Goal: Task Accomplishment & Management: Manage account settings

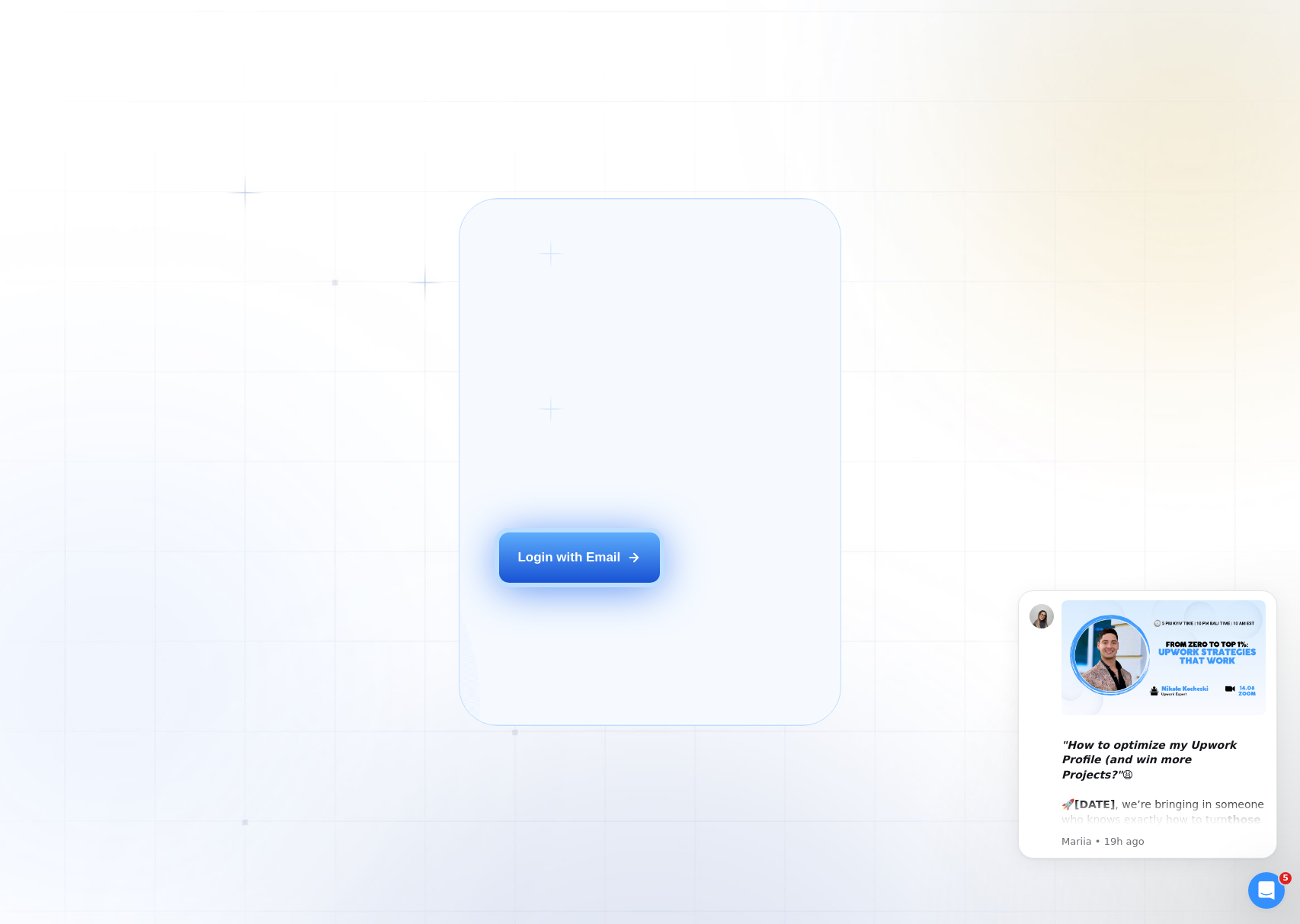
click at [562, 566] on div "Login with Email" at bounding box center [568, 557] width 103 height 18
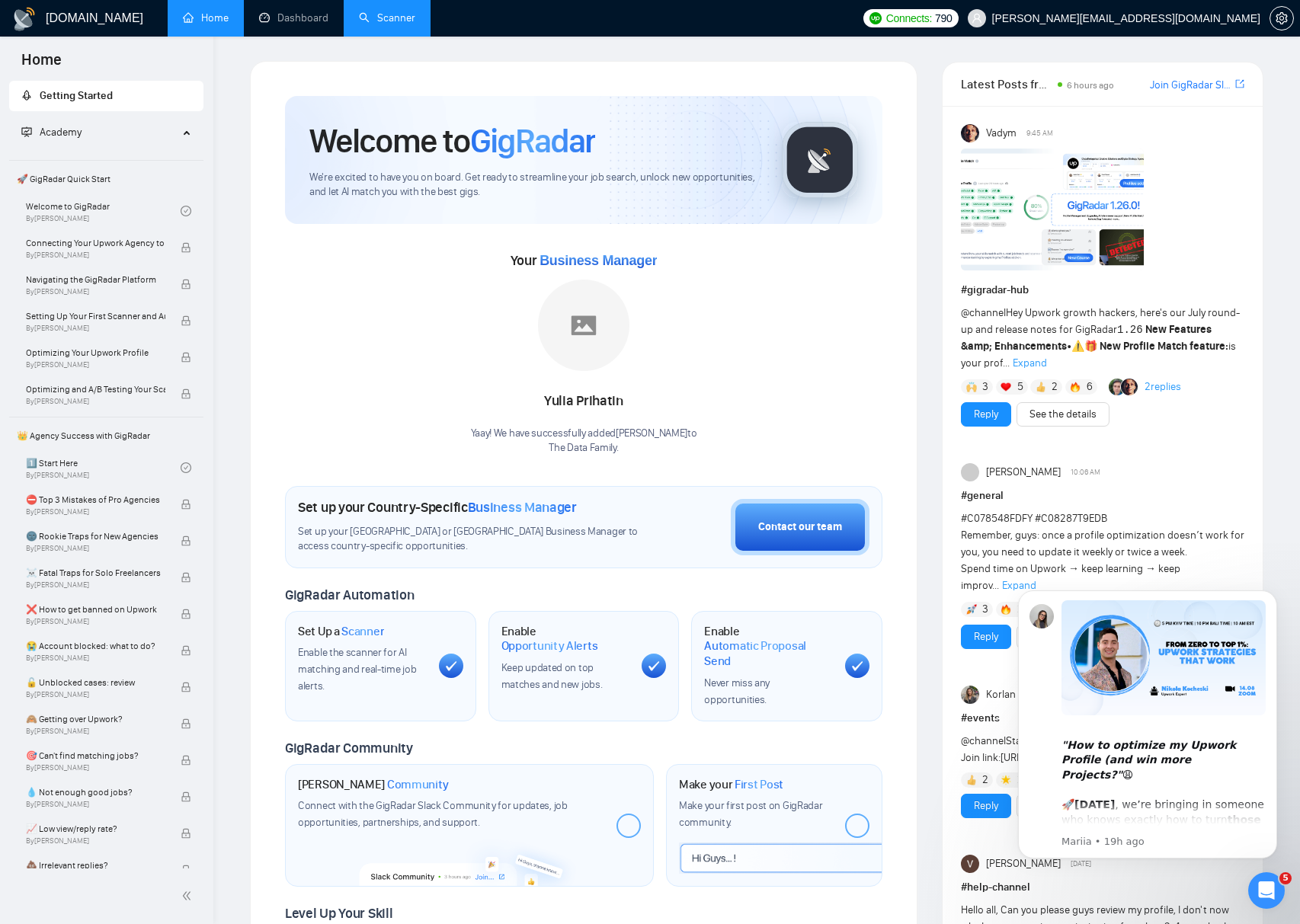
click at [393, 20] on link "Scanner" at bounding box center [387, 17] width 56 height 13
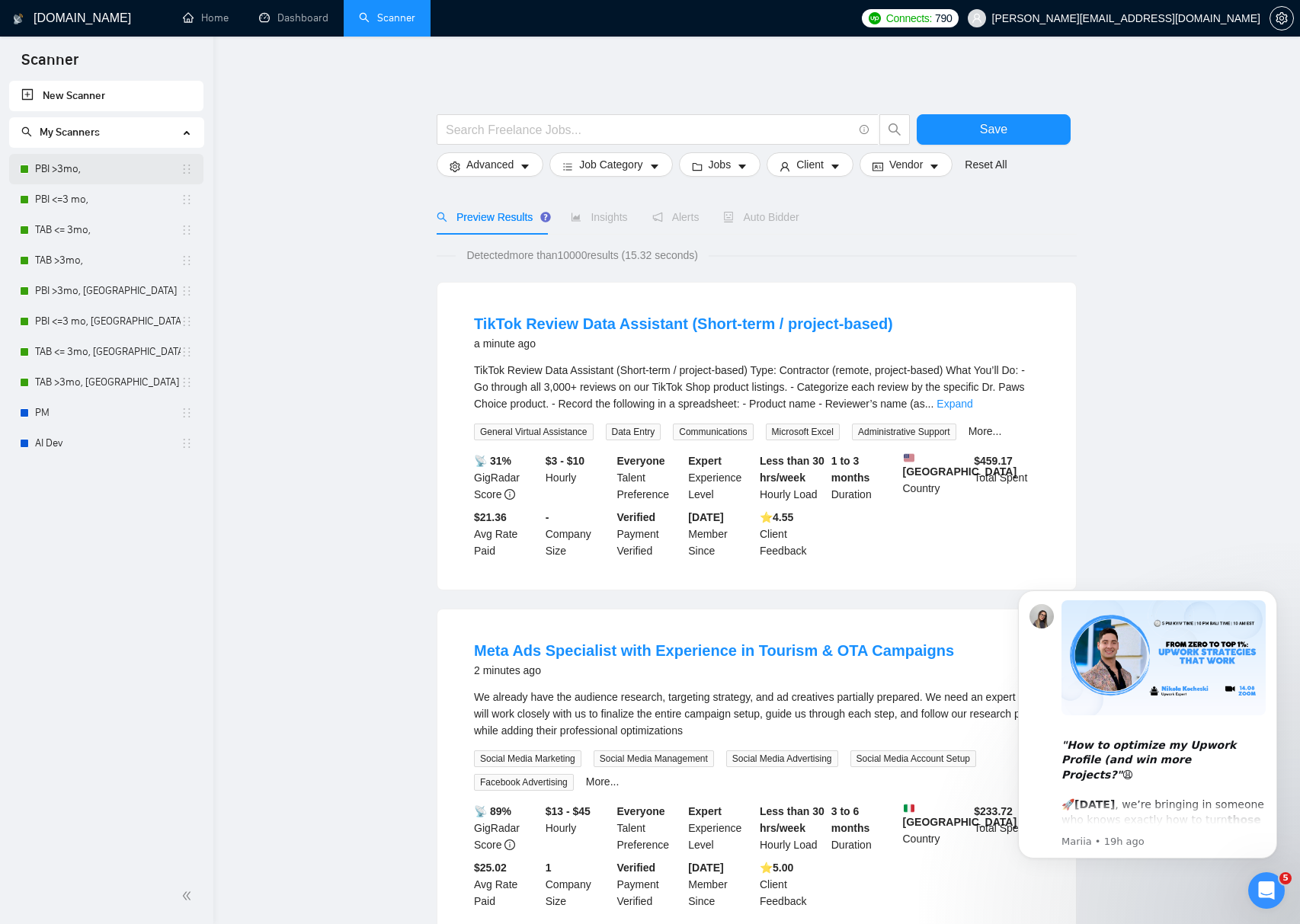
click at [87, 163] on link "PBI >3mo," at bounding box center [107, 169] width 145 height 31
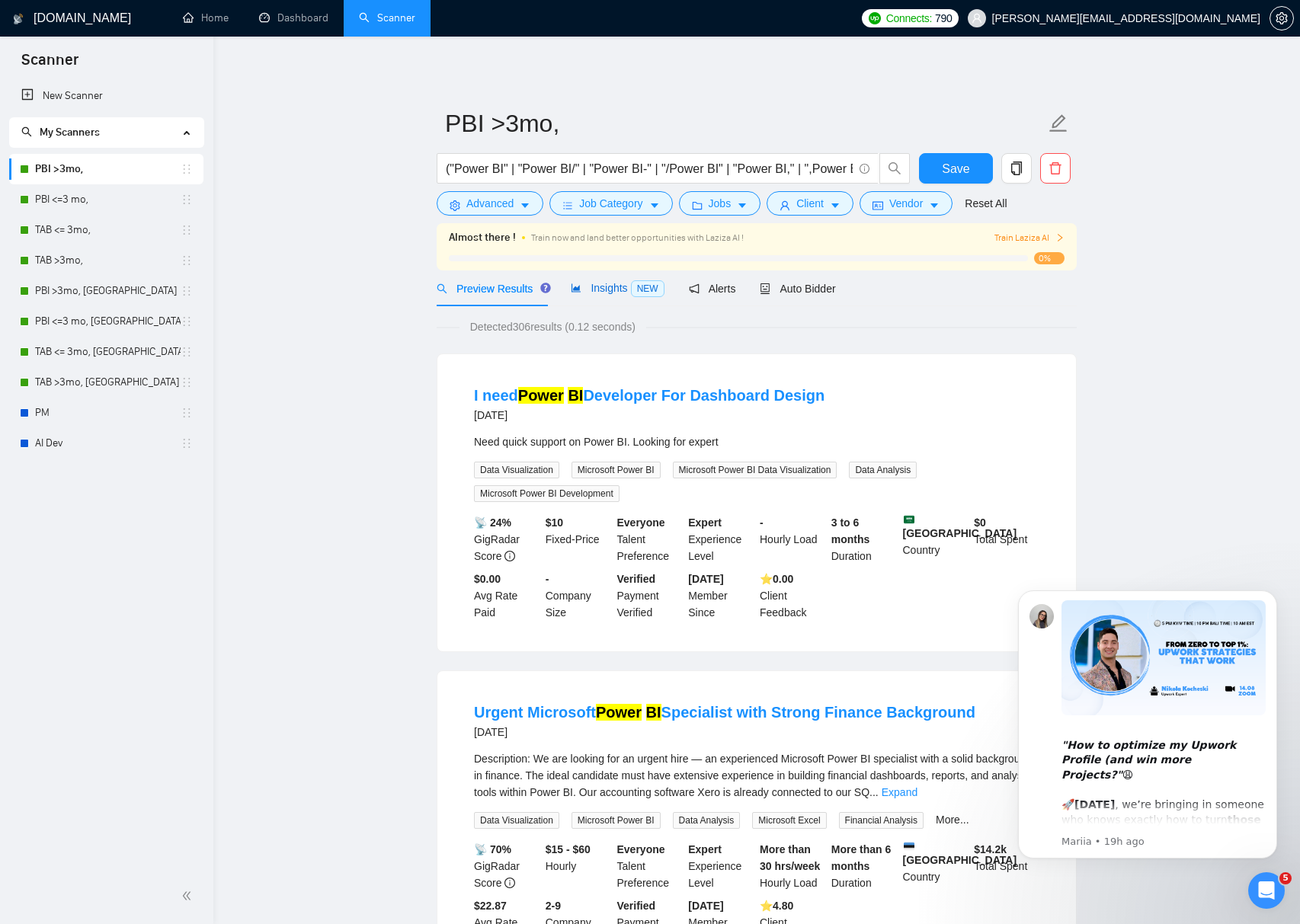
click at [606, 289] on span "Insights NEW" at bounding box center [617, 288] width 93 height 12
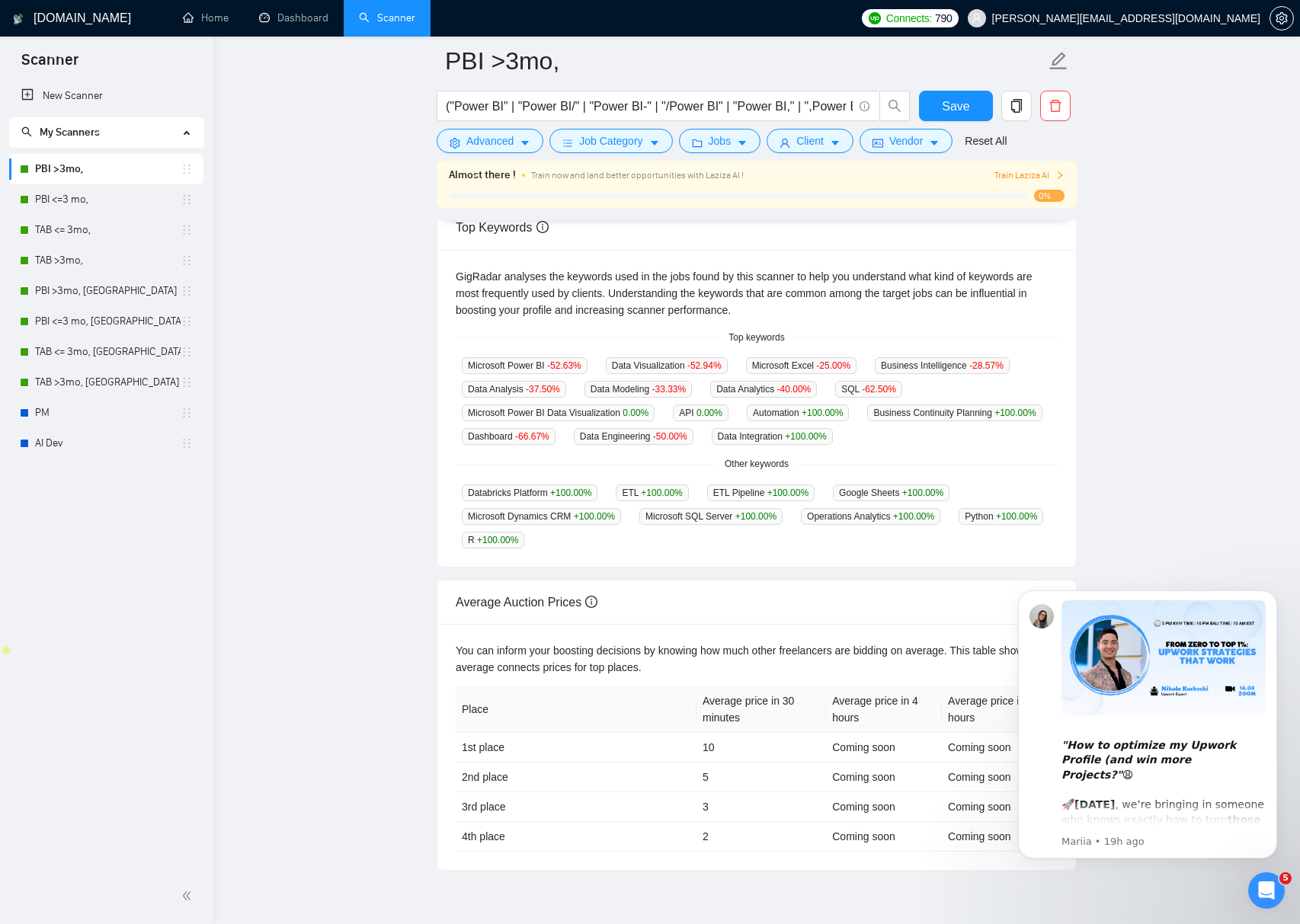
scroll to position [382, 0]
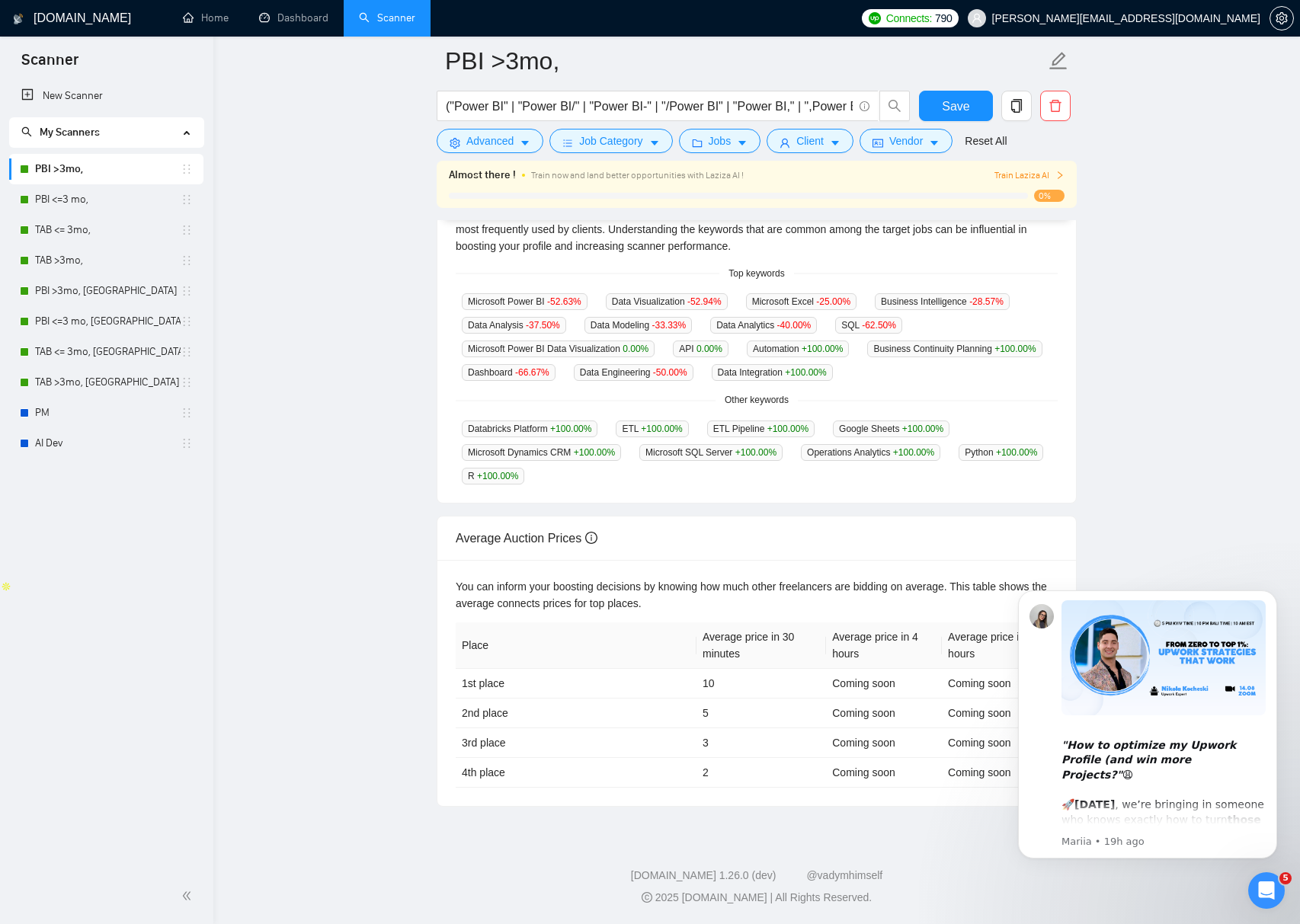
click at [1268, 882] on icon "Open Intercom Messenger" at bounding box center [1267, 891] width 25 height 25
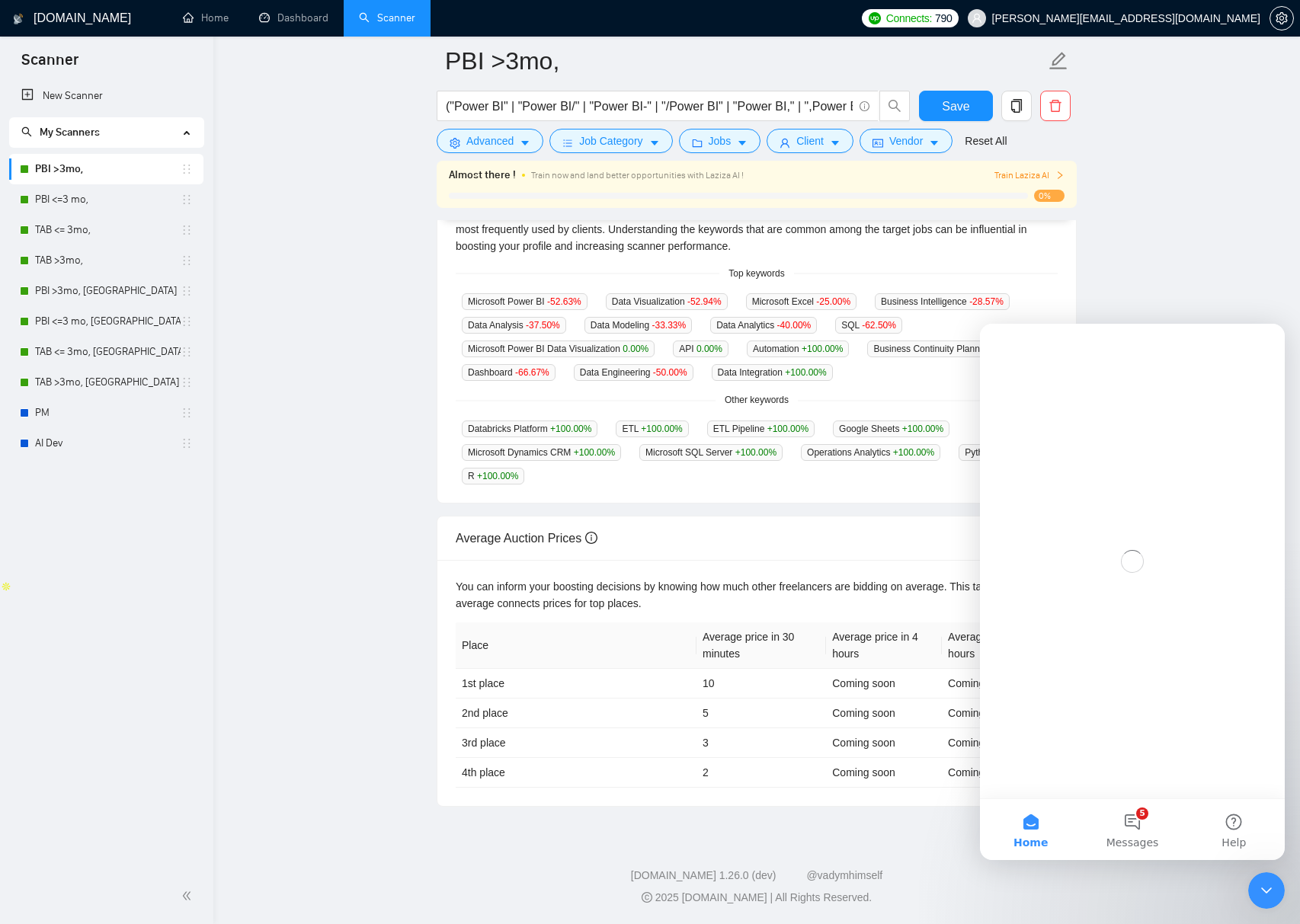
scroll to position [0, 0]
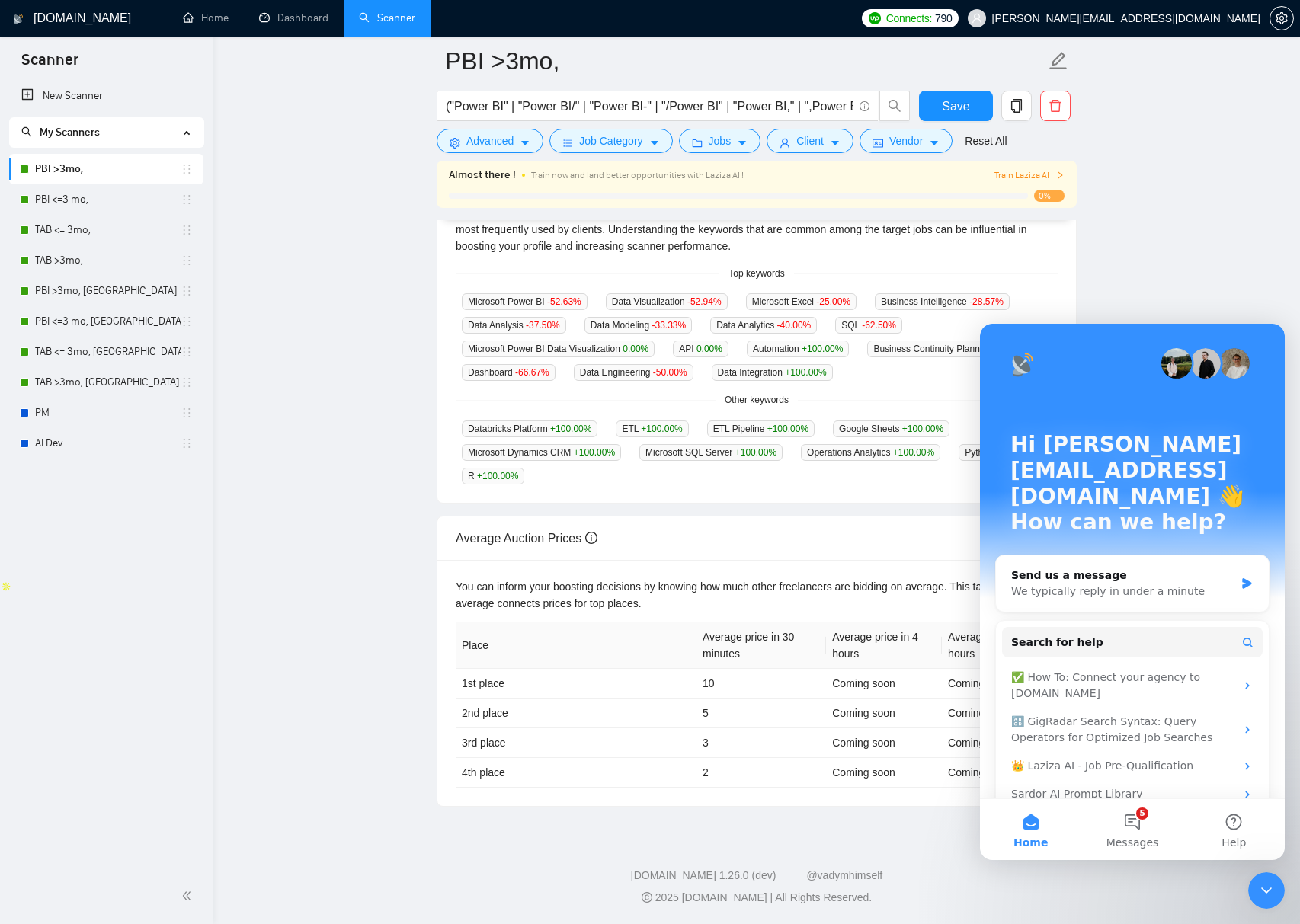
click at [1263, 886] on icon "Close Intercom Messenger" at bounding box center [1267, 891] width 19 height 19
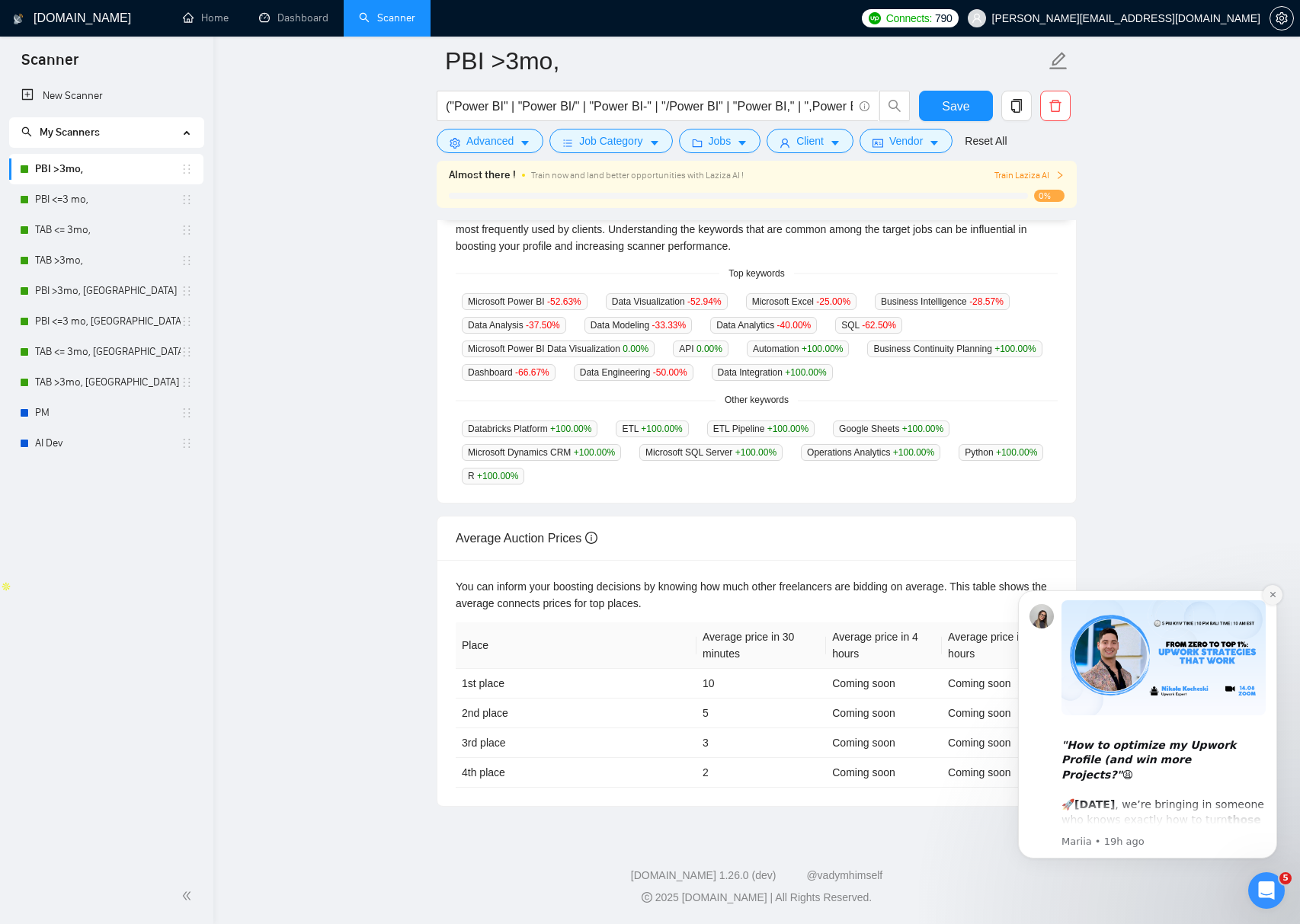
click at [1272, 597] on icon "Dismiss notification" at bounding box center [1274, 594] width 8 height 8
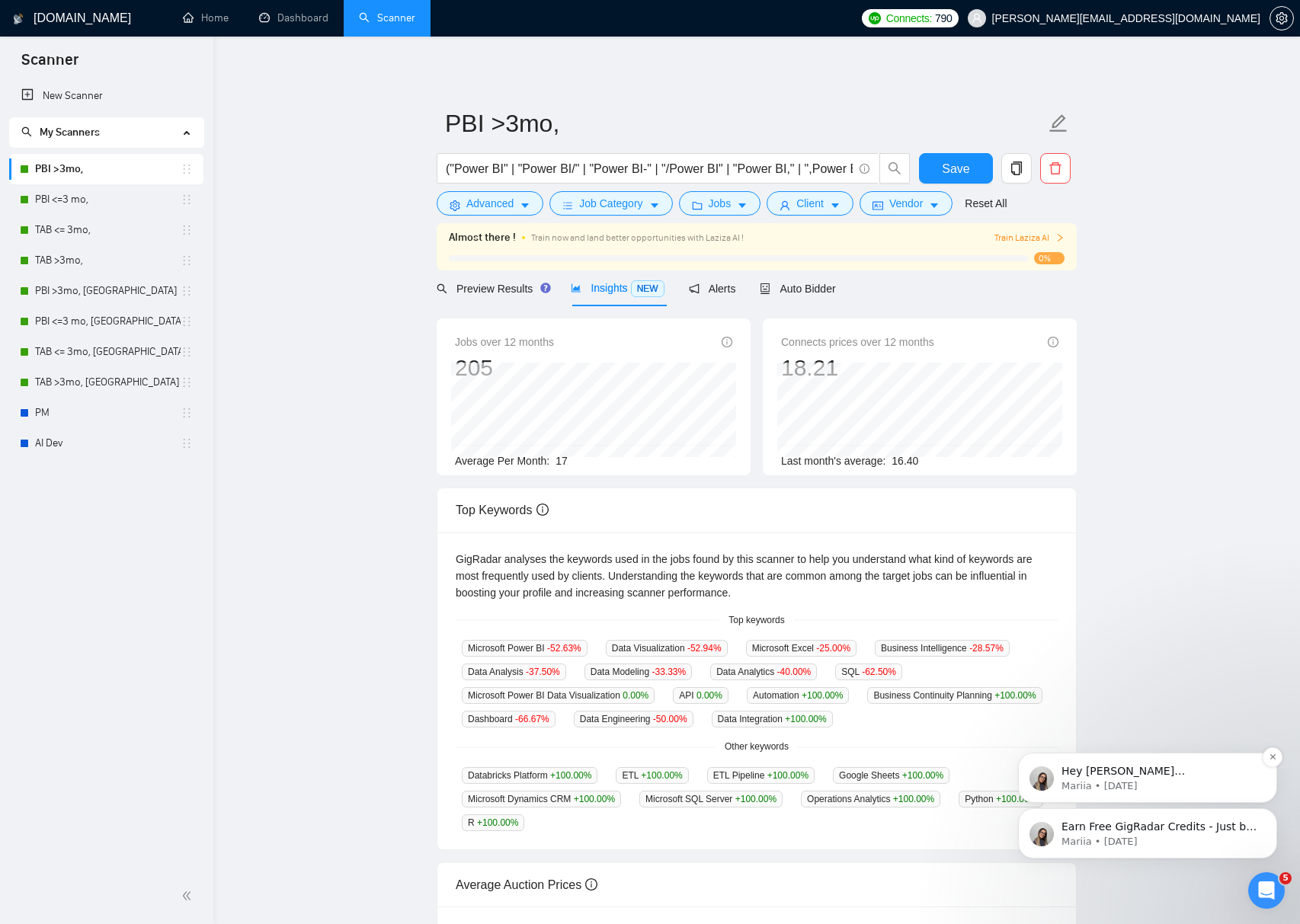
click at [1184, 777] on p "Hey [PERSON_NAME][EMAIL_ADDRESS][DOMAIN_NAME], Looks like your Upwork agency Th…" at bounding box center [1160, 772] width 196 height 15
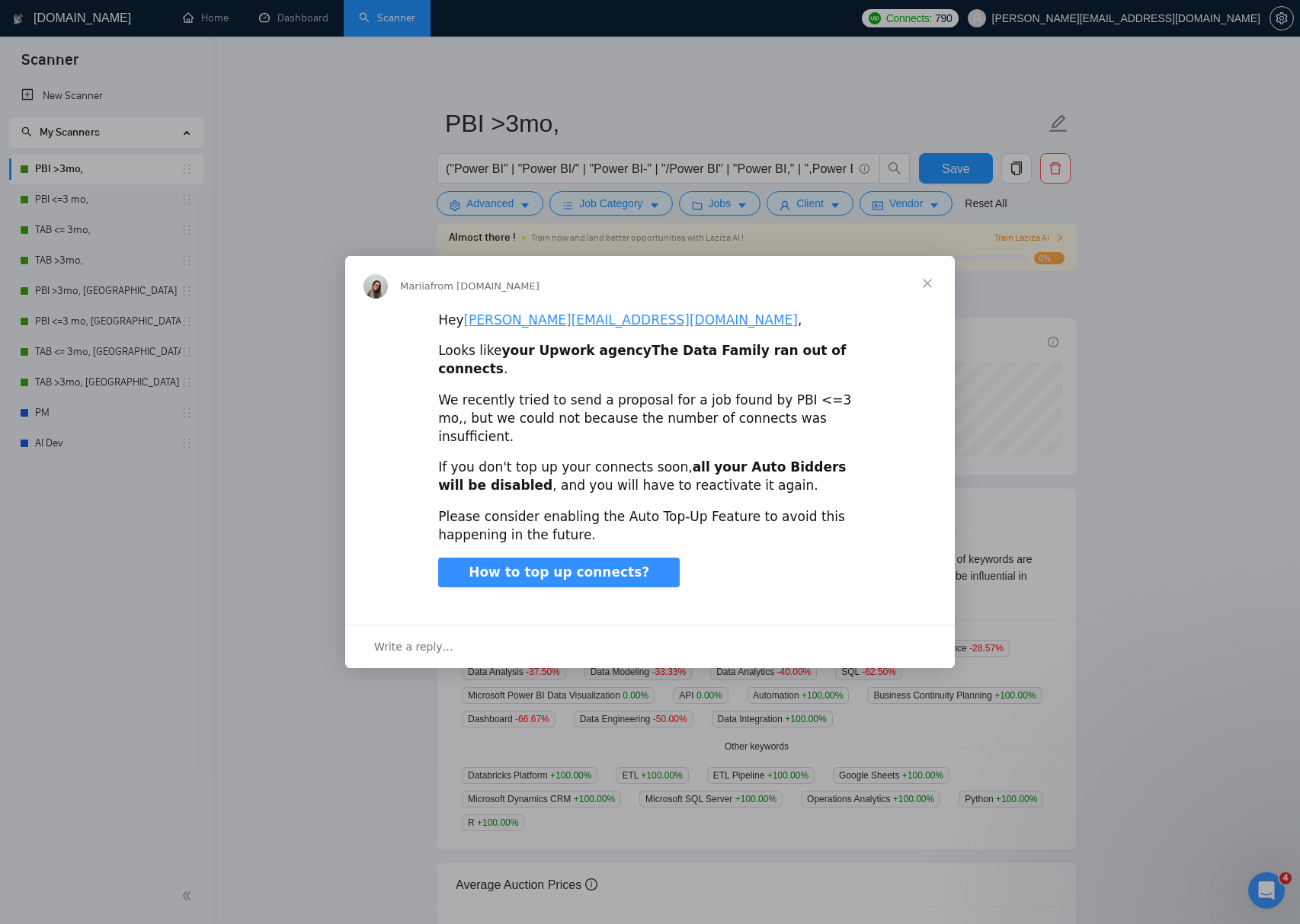
click at [922, 304] on span "Close" at bounding box center [927, 283] width 55 height 55
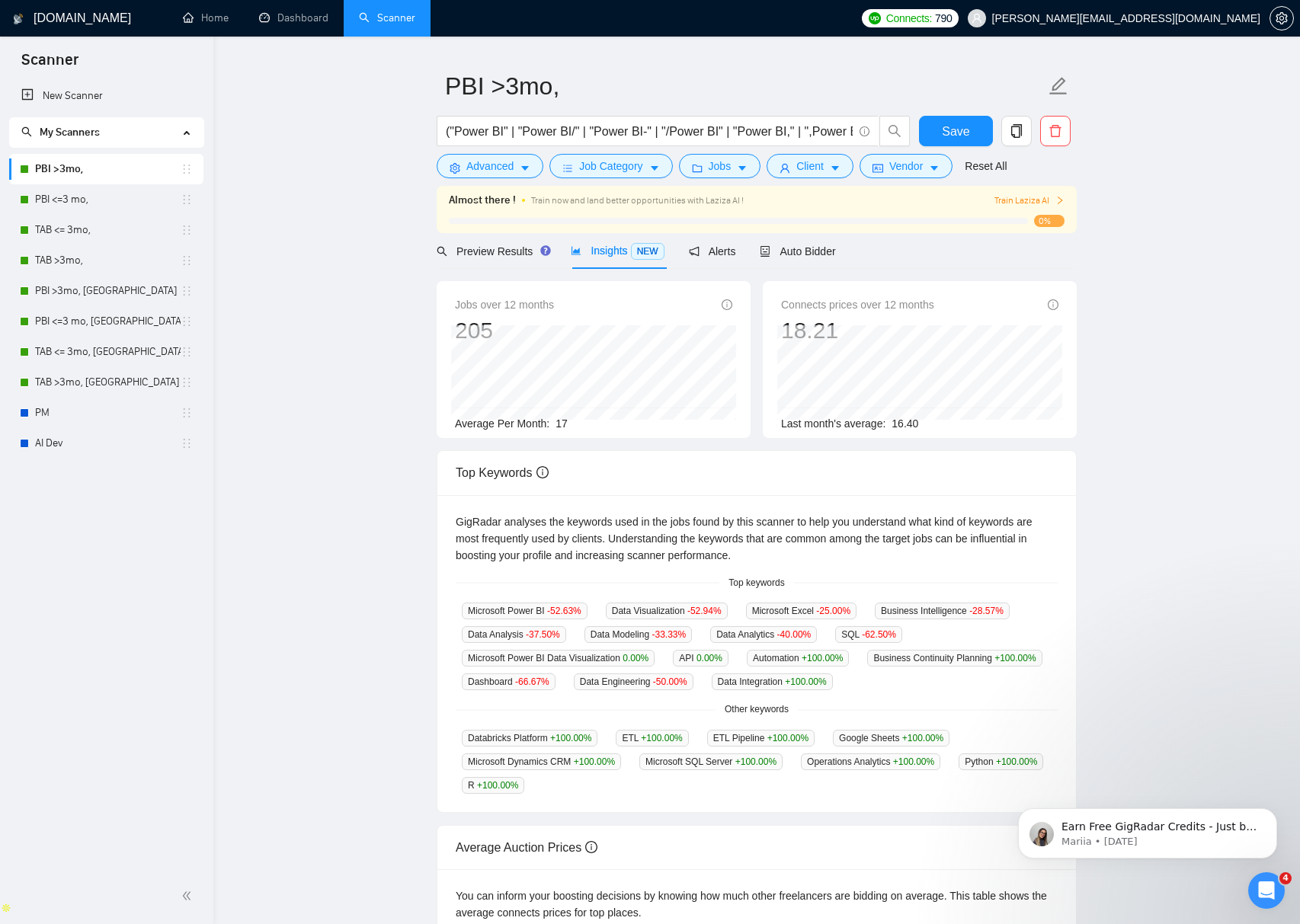
scroll to position [22, 0]
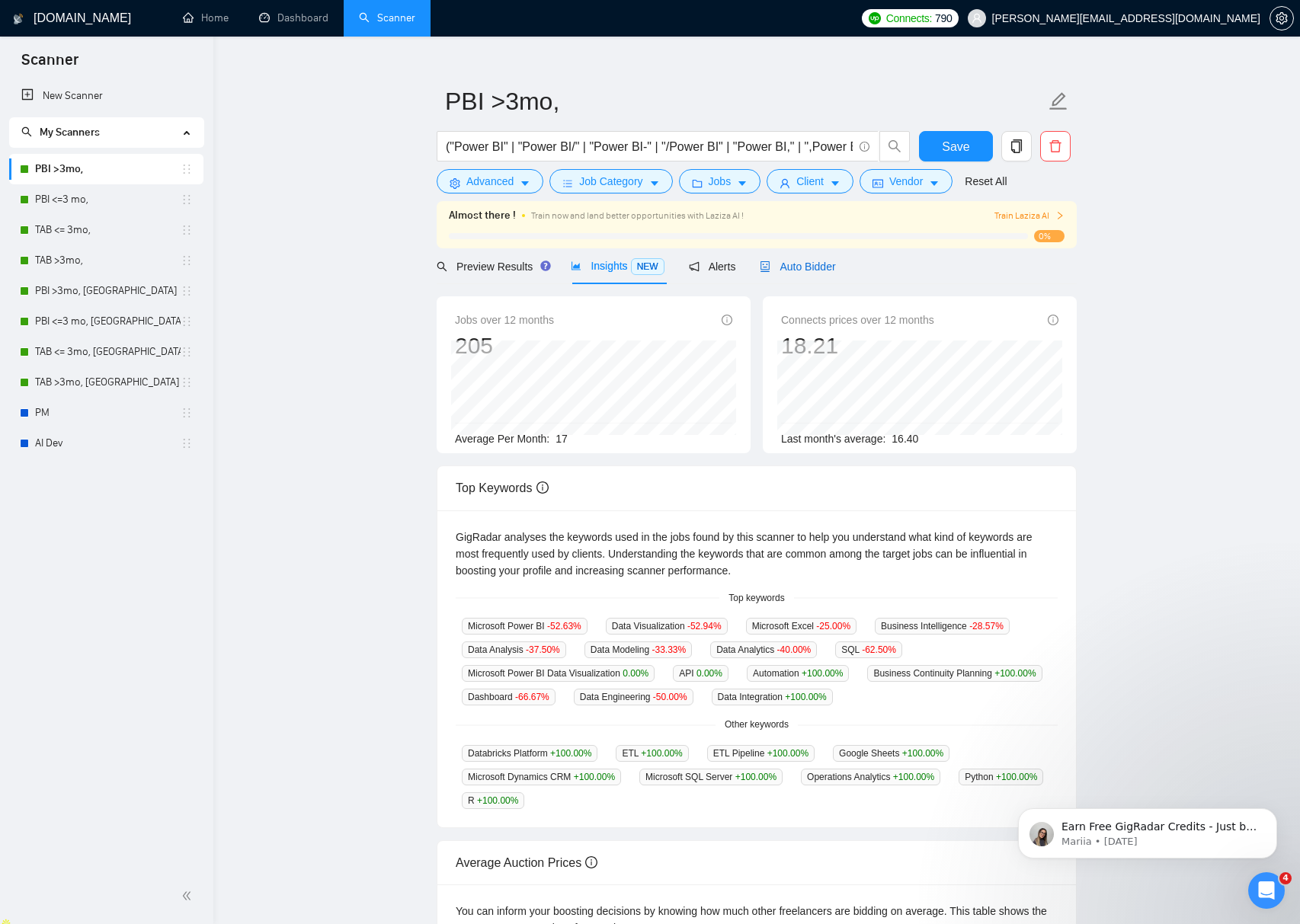
click at [794, 270] on span "Auto Bidder" at bounding box center [797, 267] width 76 height 12
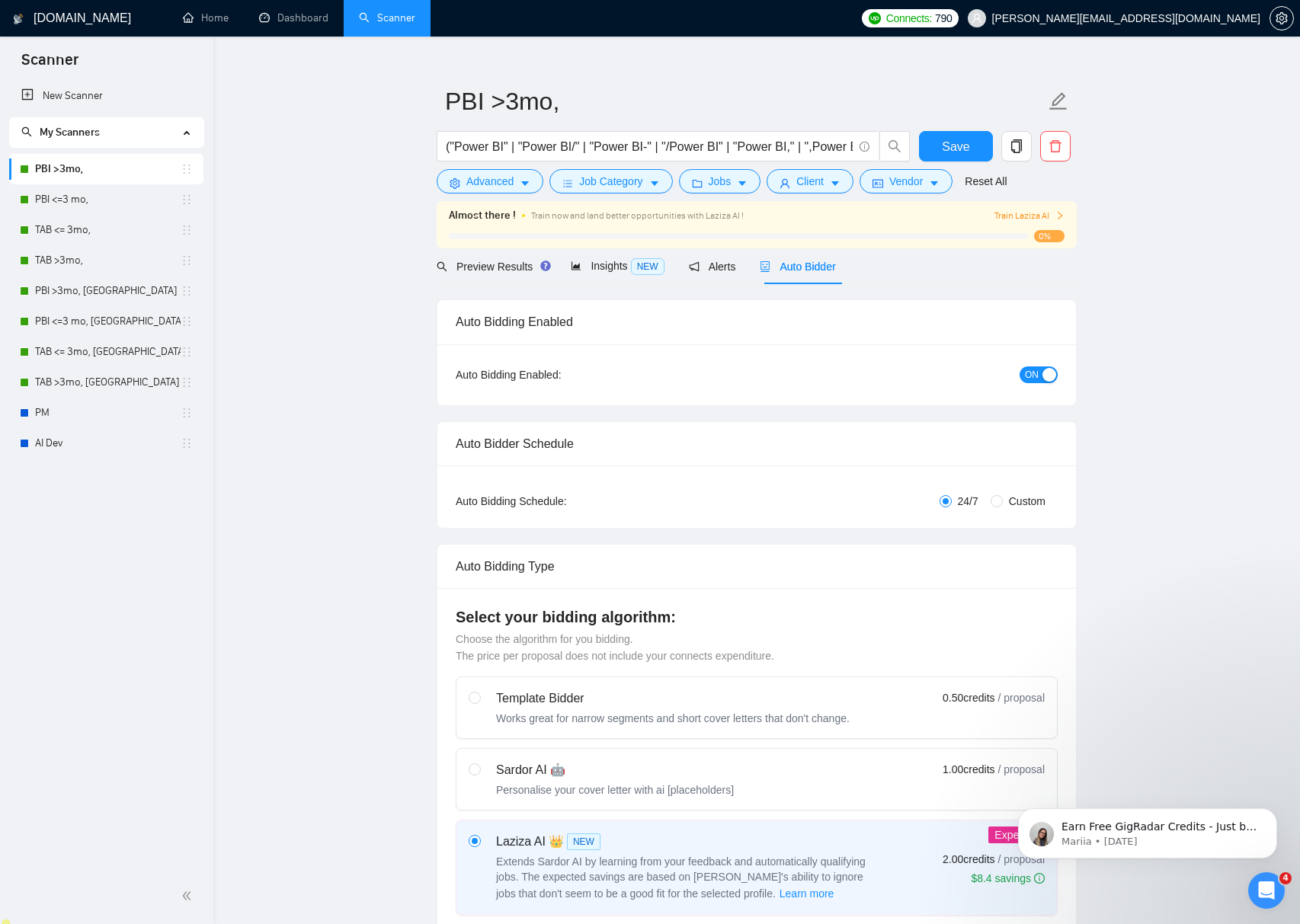
checkbox input "true"
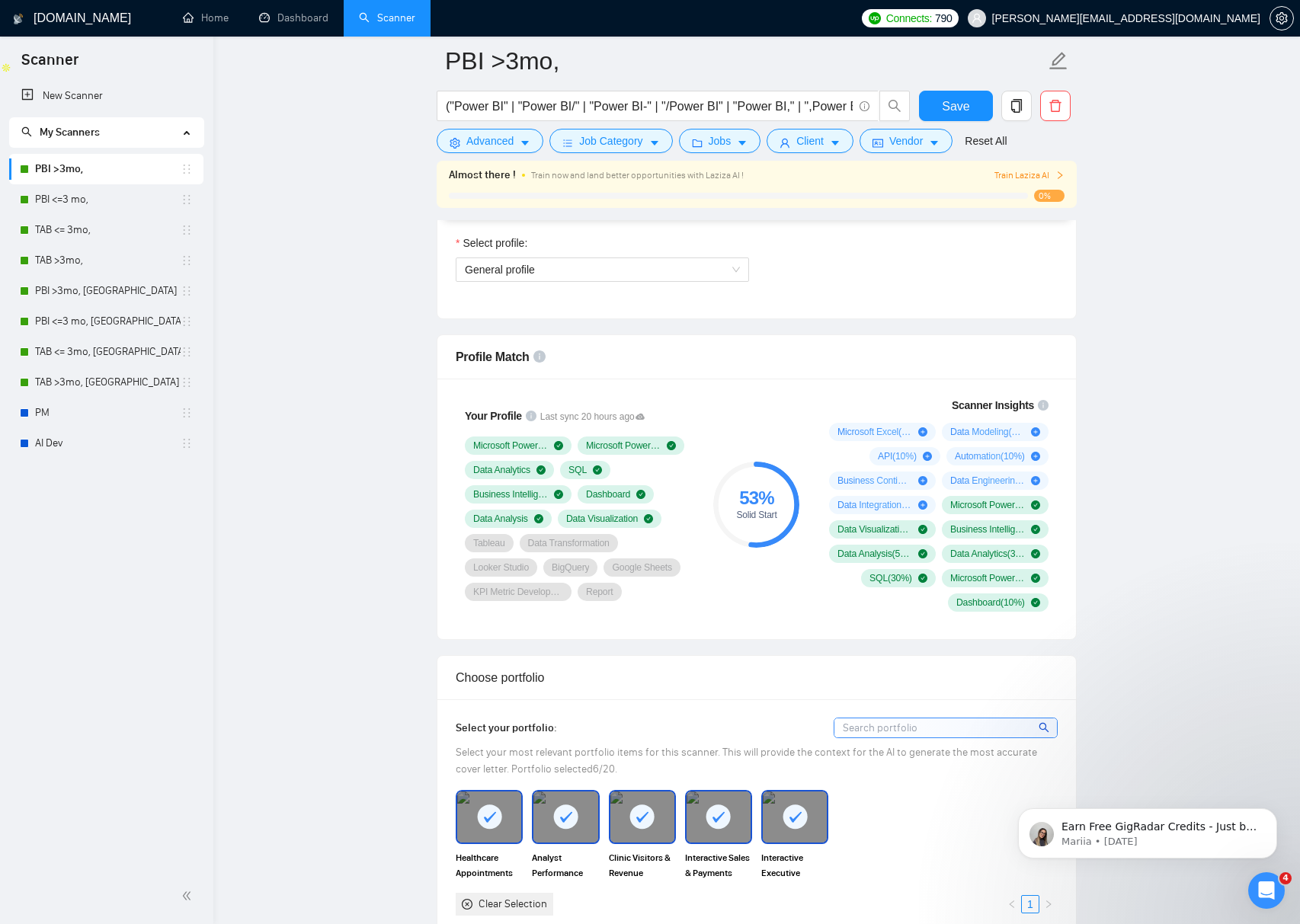
scroll to position [878, 0]
click at [925, 430] on icon "plus-circle" at bounding box center [923, 431] width 9 height 9
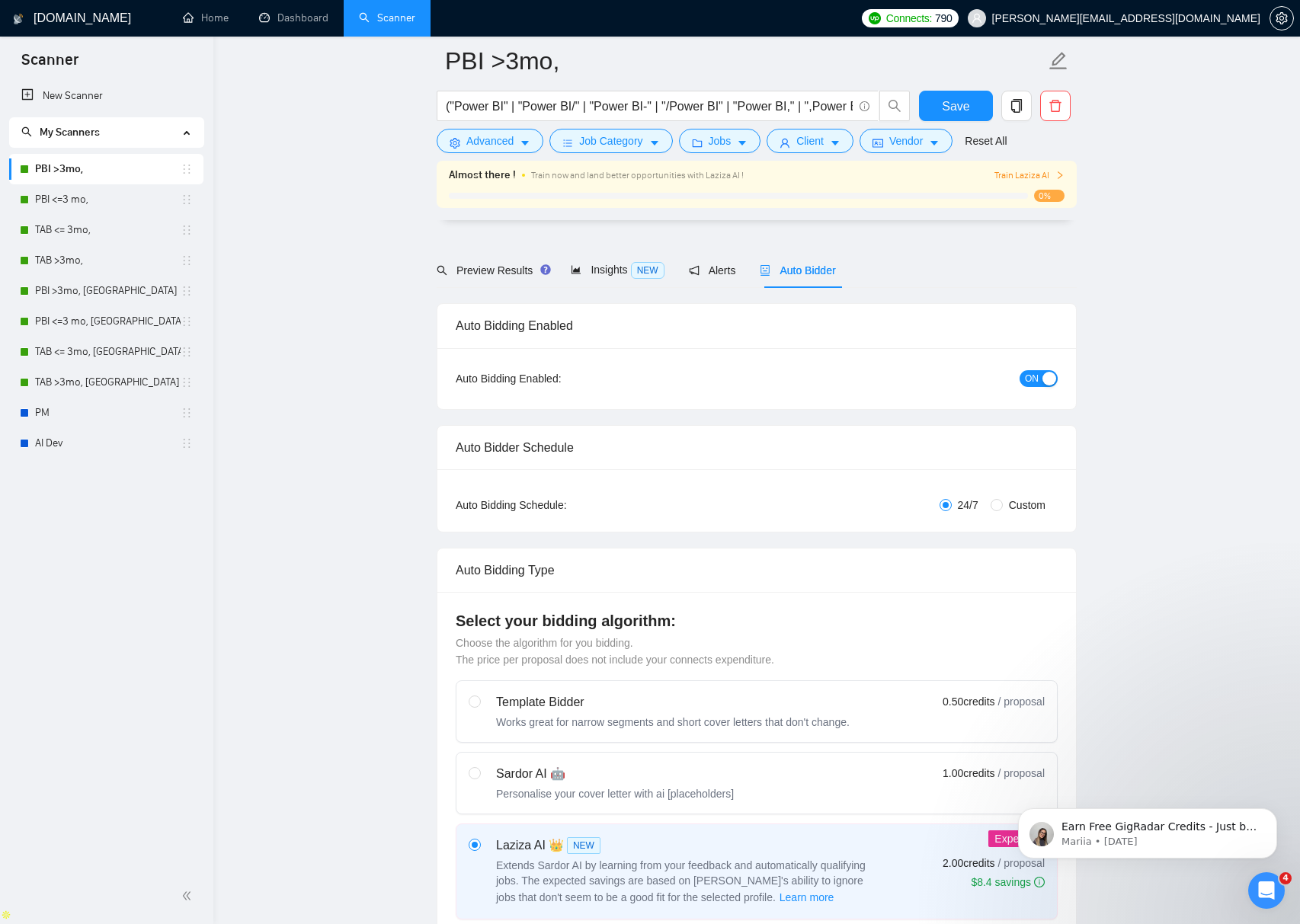
scroll to position [0, 0]
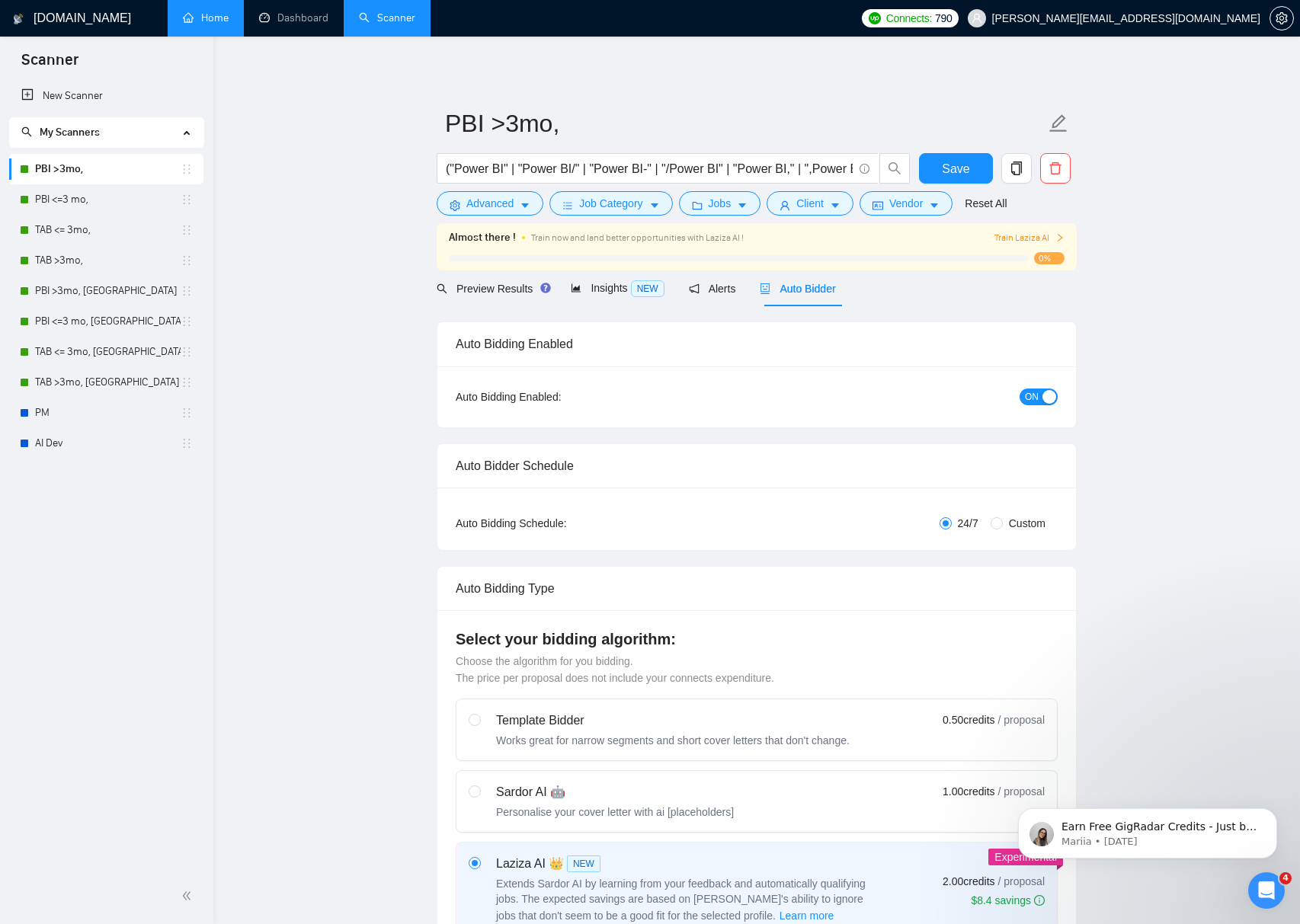
click at [220, 20] on link "Home" at bounding box center [206, 17] width 46 height 13
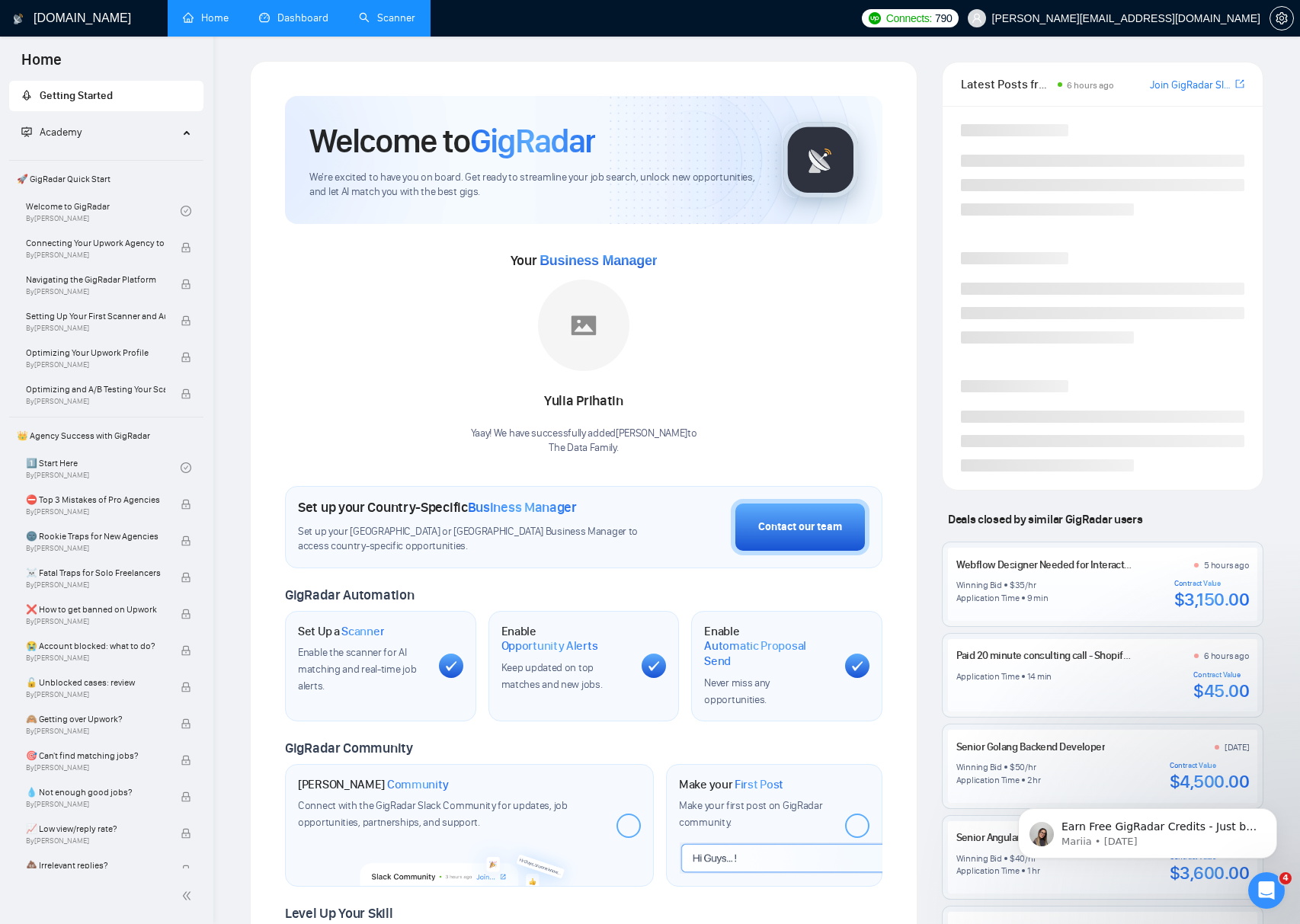
click at [293, 22] on link "Dashboard" at bounding box center [294, 17] width 70 height 13
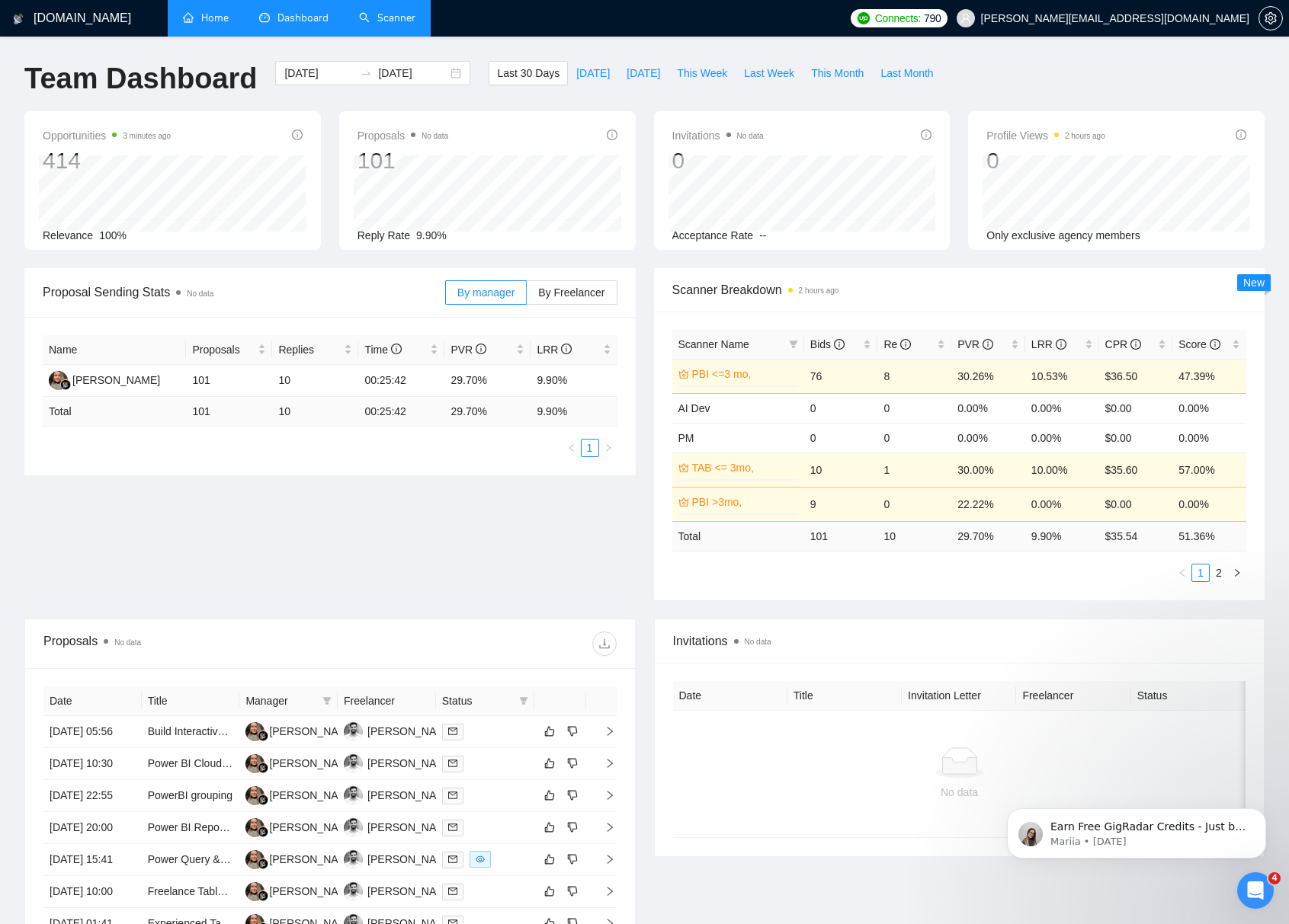
click at [393, 21] on link "Scanner" at bounding box center [387, 17] width 56 height 13
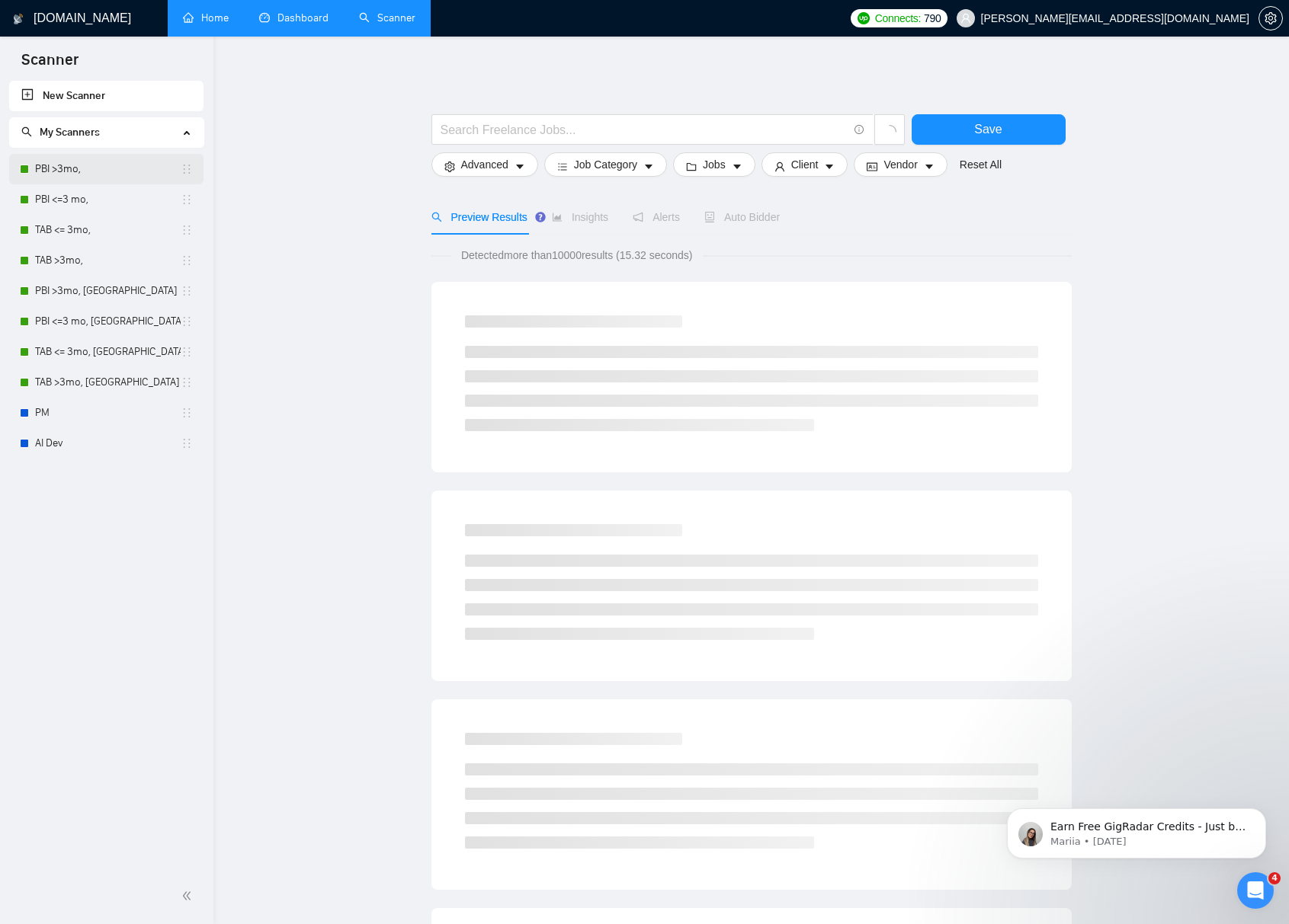
click at [98, 174] on link "PBI >3mo," at bounding box center [107, 169] width 145 height 31
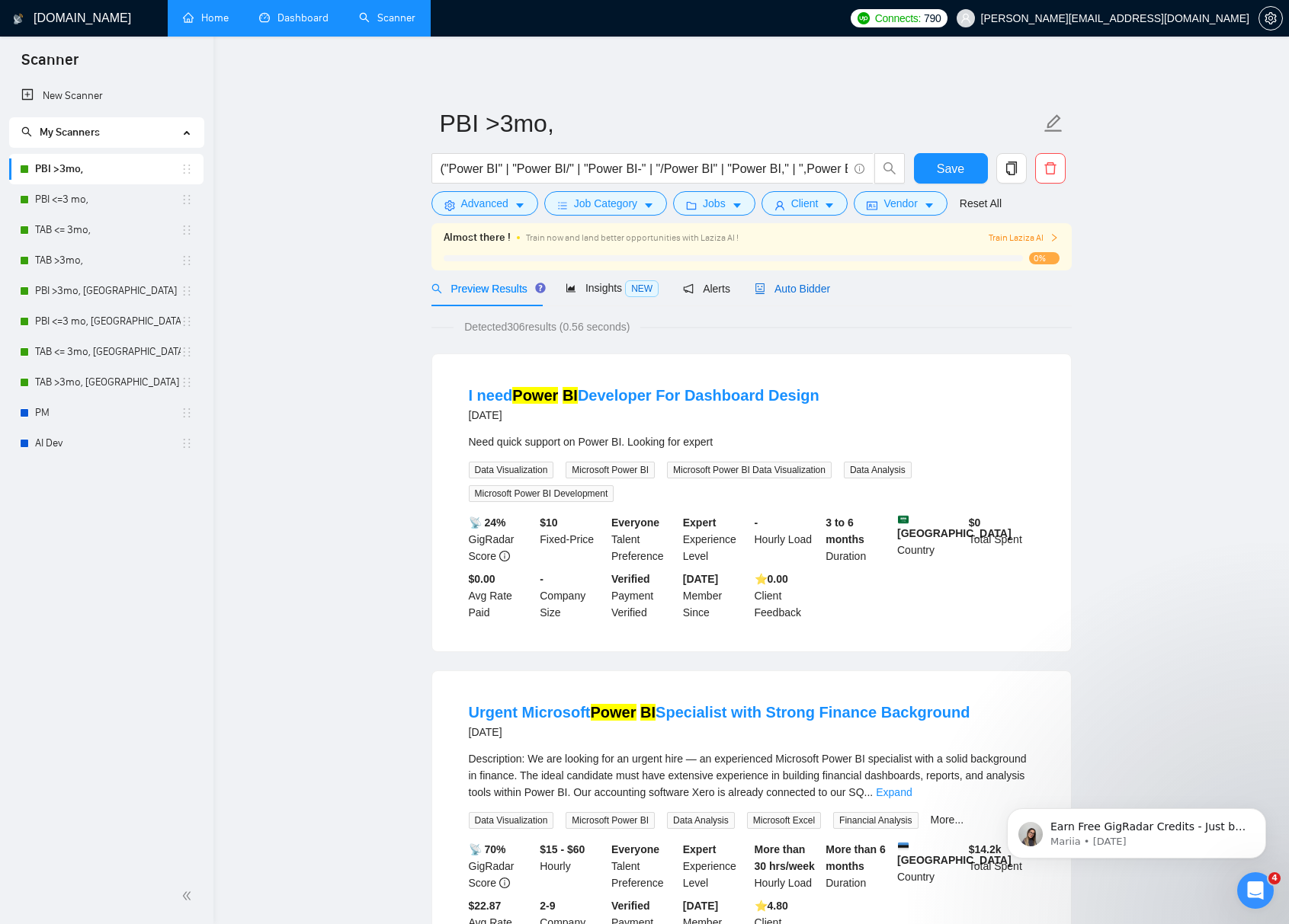
click at [813, 287] on span "Auto Bidder" at bounding box center [792, 289] width 76 height 12
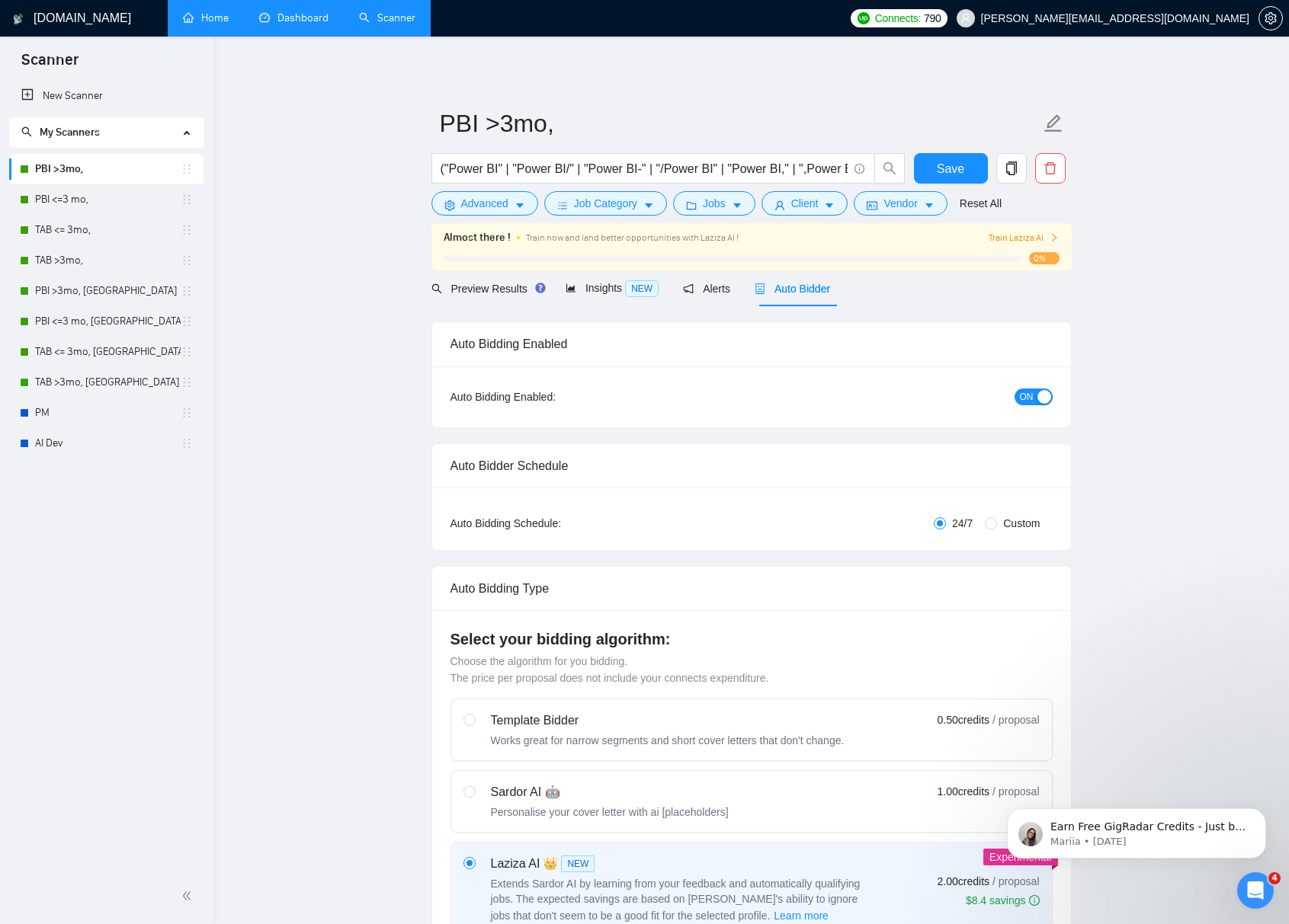
checkbox input "true"
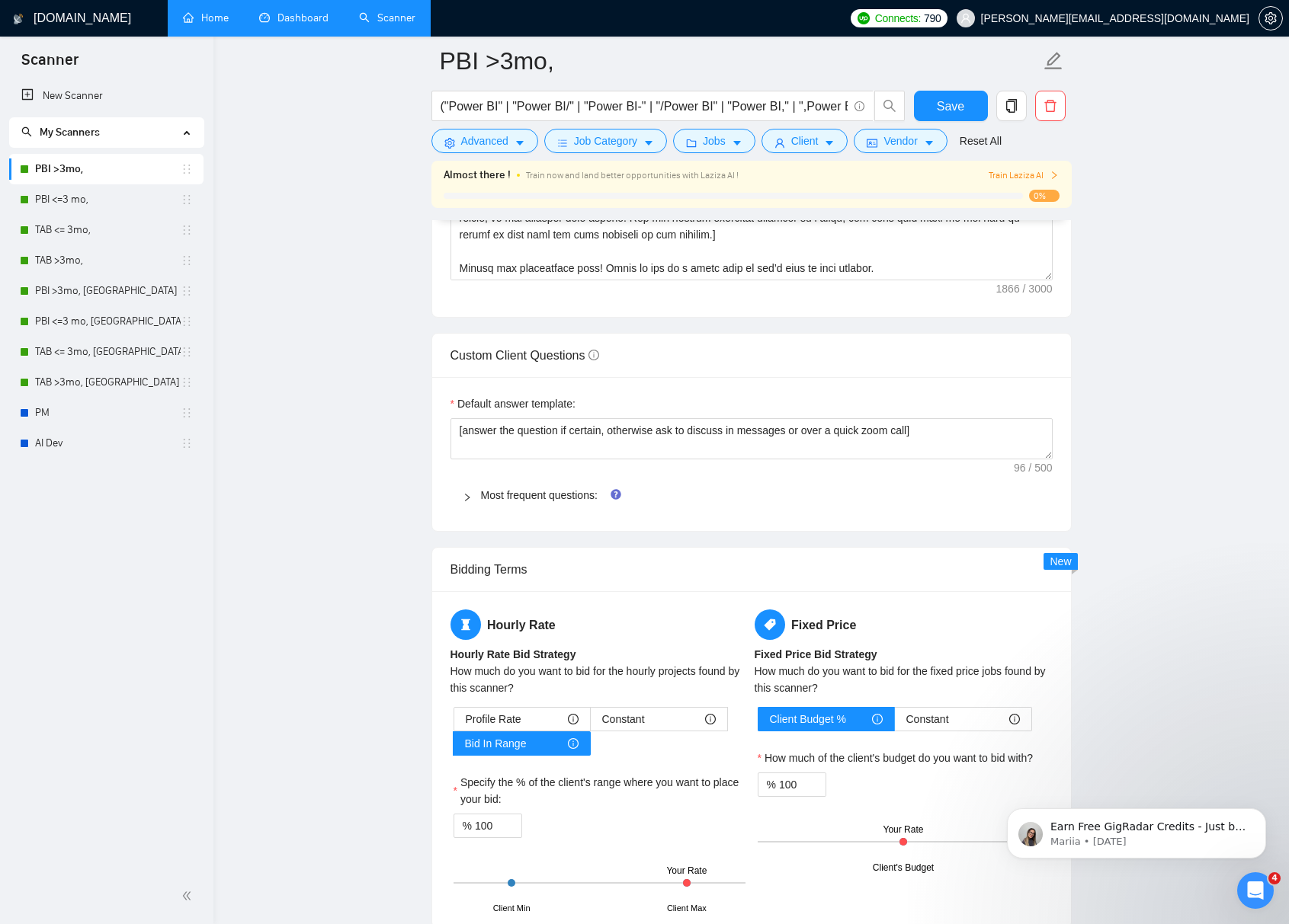
scroll to position [1990, 0]
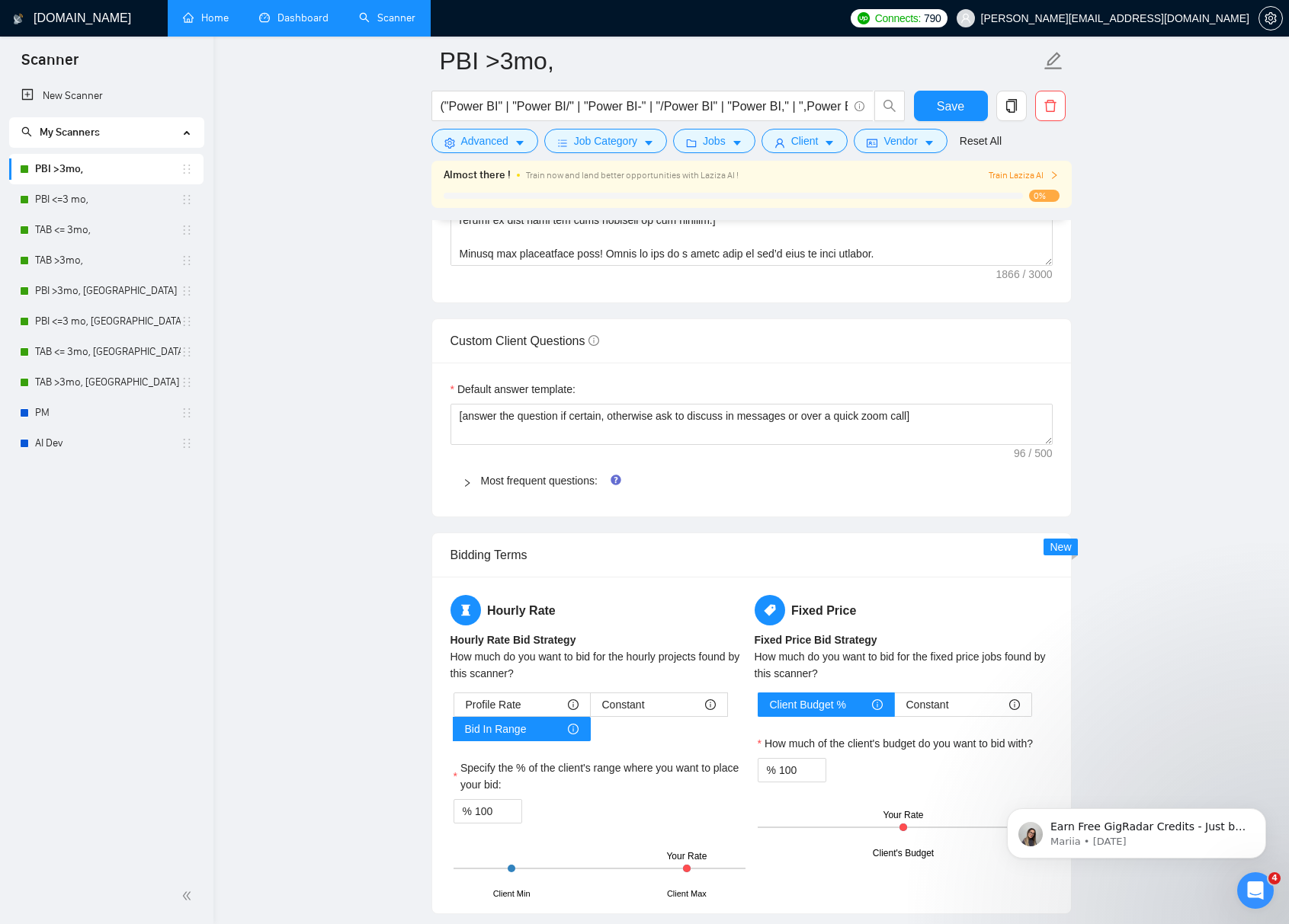
click at [466, 483] on icon "right" at bounding box center [466, 482] width 9 height 9
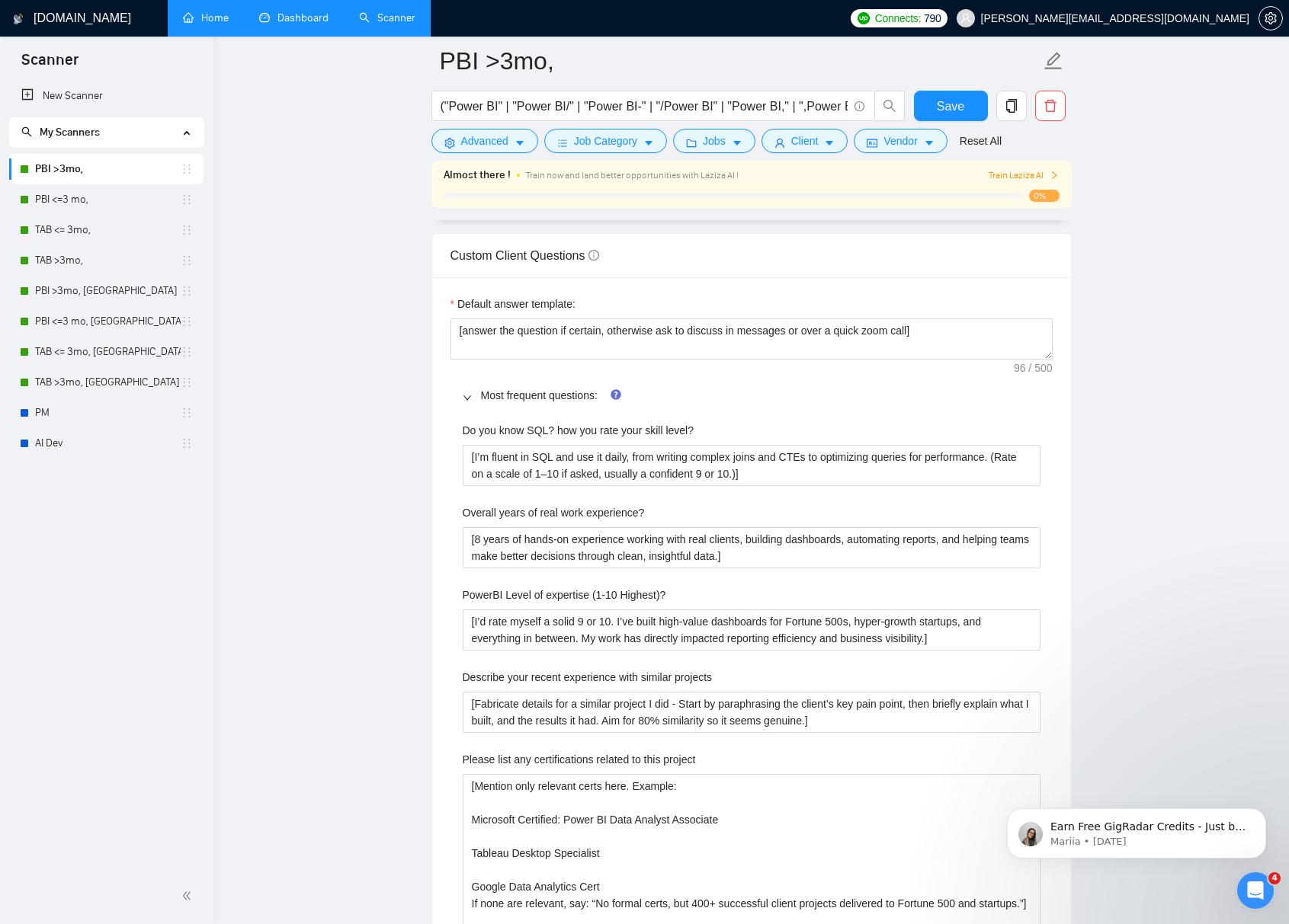
scroll to position [2075, 0]
drag, startPoint x: 926, startPoint y: 331, endPoint x: 526, endPoint y: 328, distance: 400.0
click at [526, 328] on textarea "[answer the question if certain, otherwise ask to discuss in messages or over a…" at bounding box center [751, 340] width 602 height 41
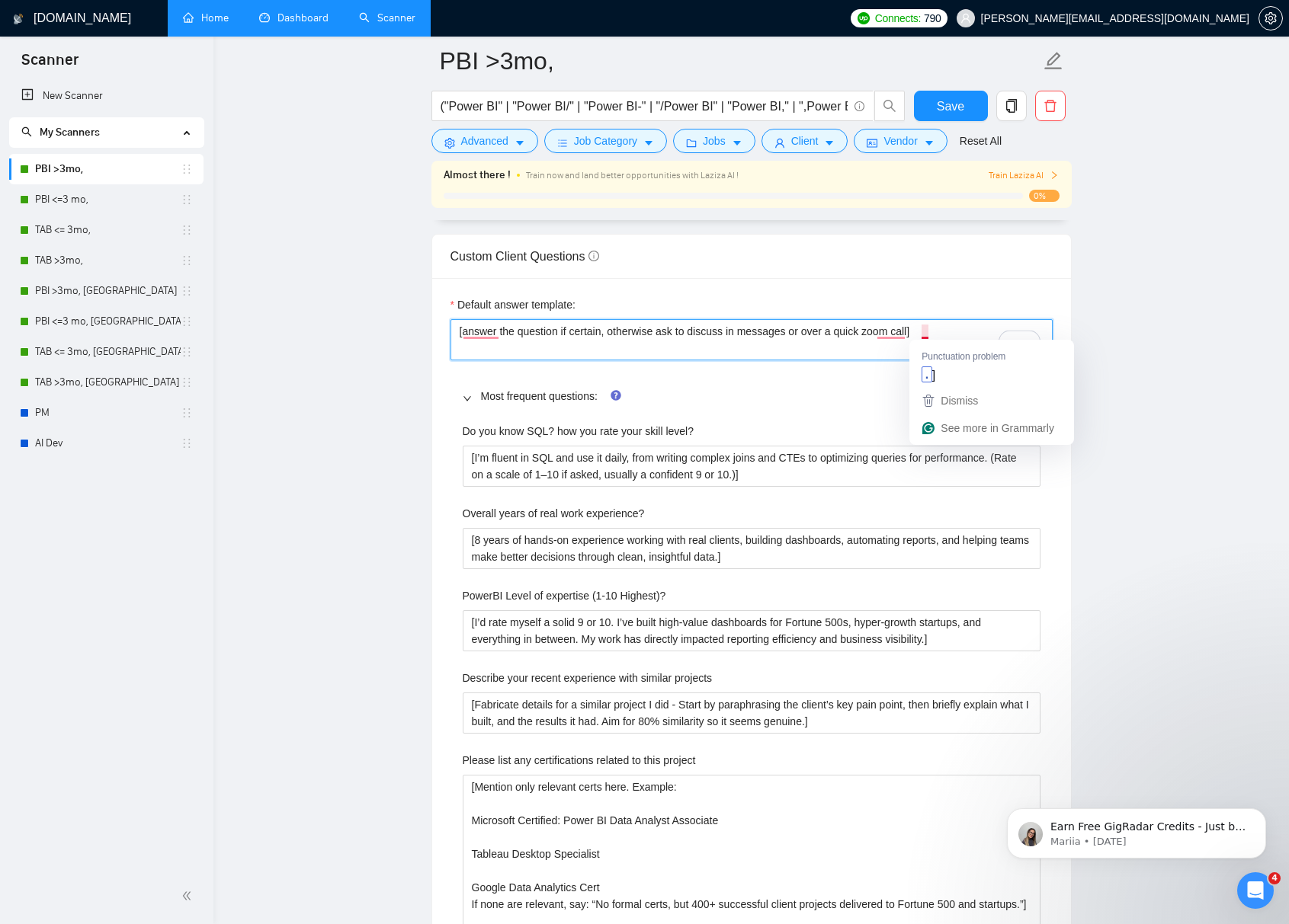
drag, startPoint x: 464, startPoint y: 331, endPoint x: 924, endPoint y: 335, distance: 460.0
click at [924, 335] on textarea "[answer the question if certain, otherwise ask to discuss in messages or over a…" at bounding box center [751, 340] width 602 height 41
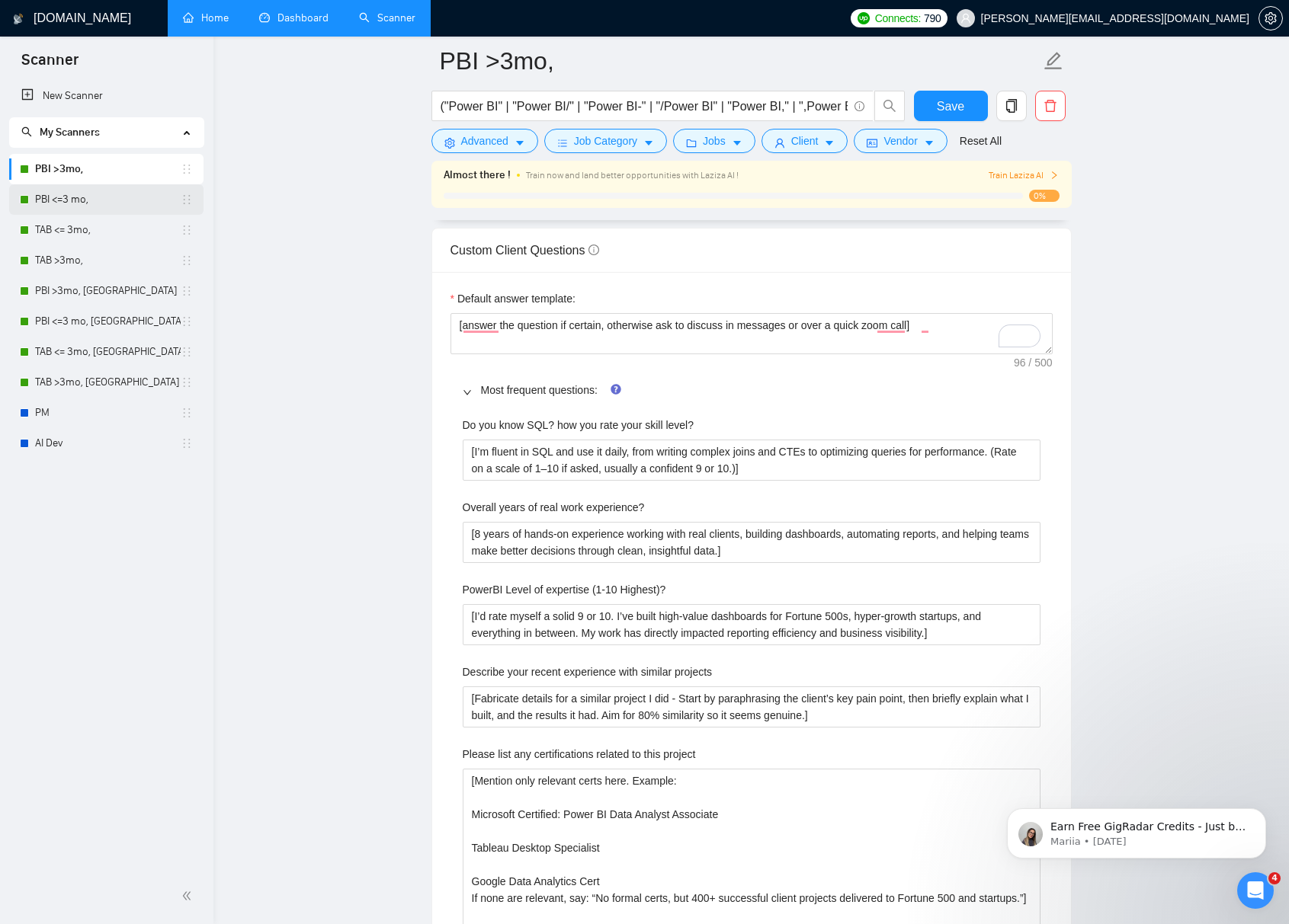
click at [77, 200] on link "PBI <=3 mo," at bounding box center [107, 200] width 145 height 31
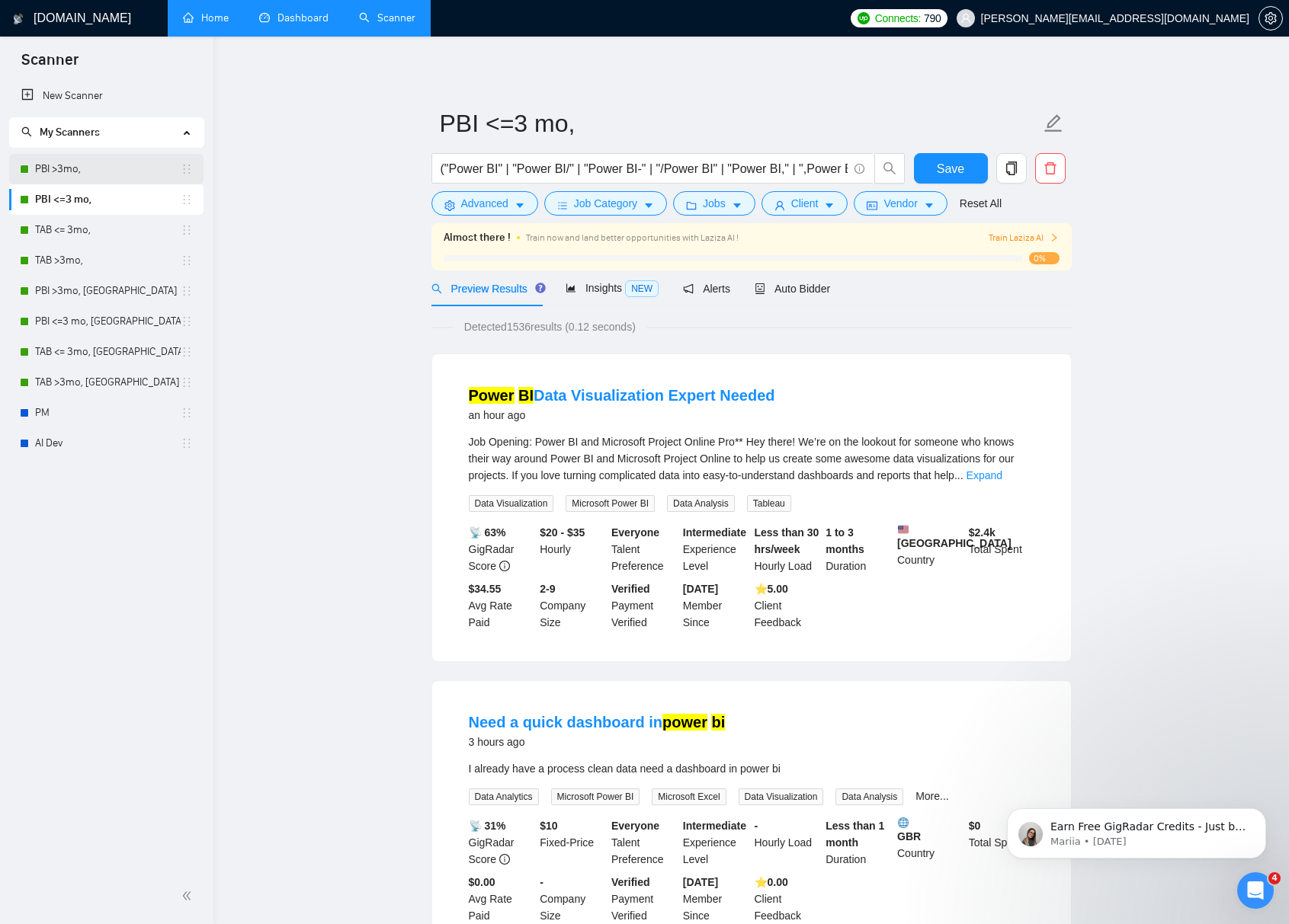
click at [88, 172] on link "PBI >3mo," at bounding box center [107, 169] width 145 height 31
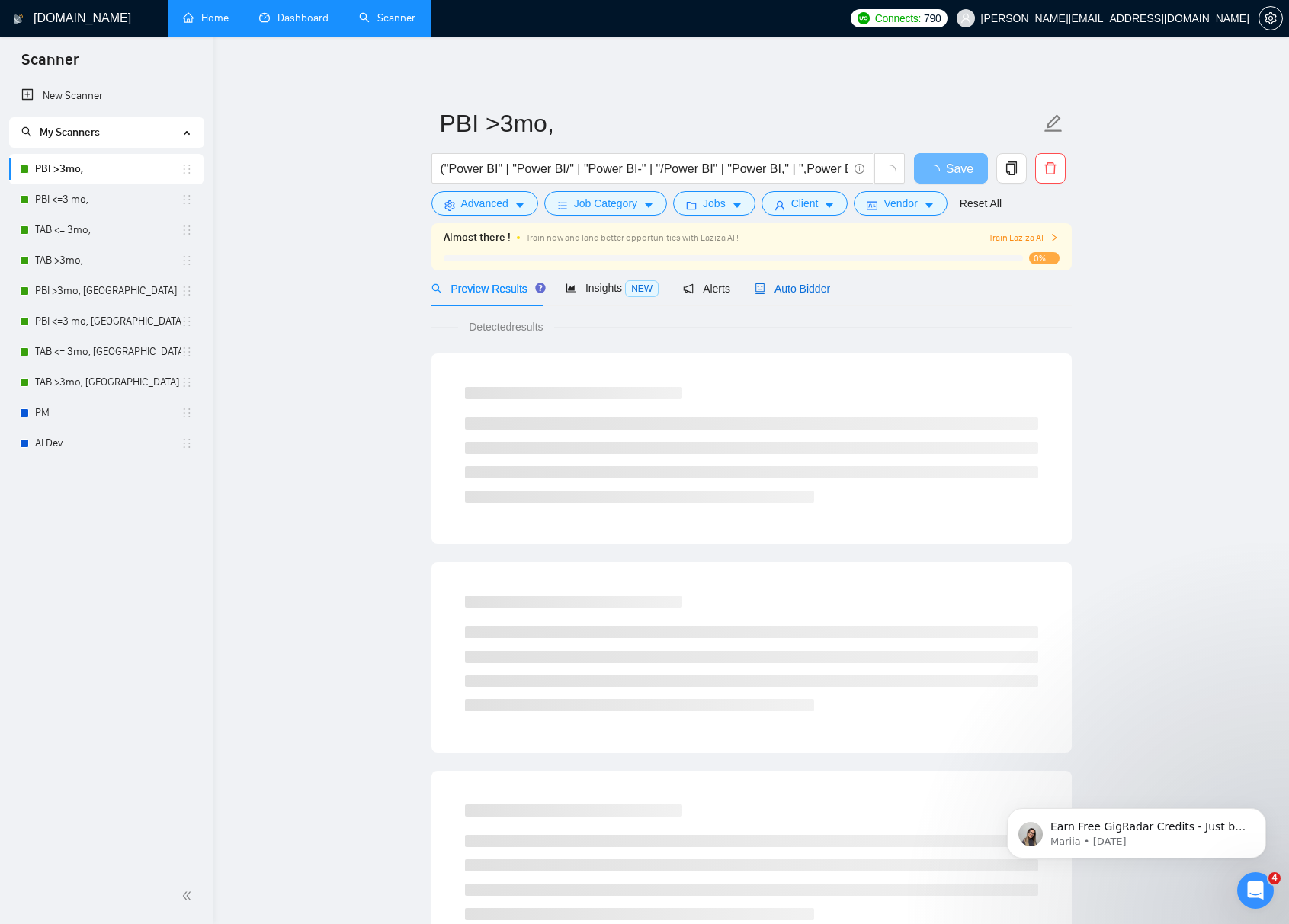
click at [800, 290] on span "Auto Bidder" at bounding box center [792, 289] width 76 height 12
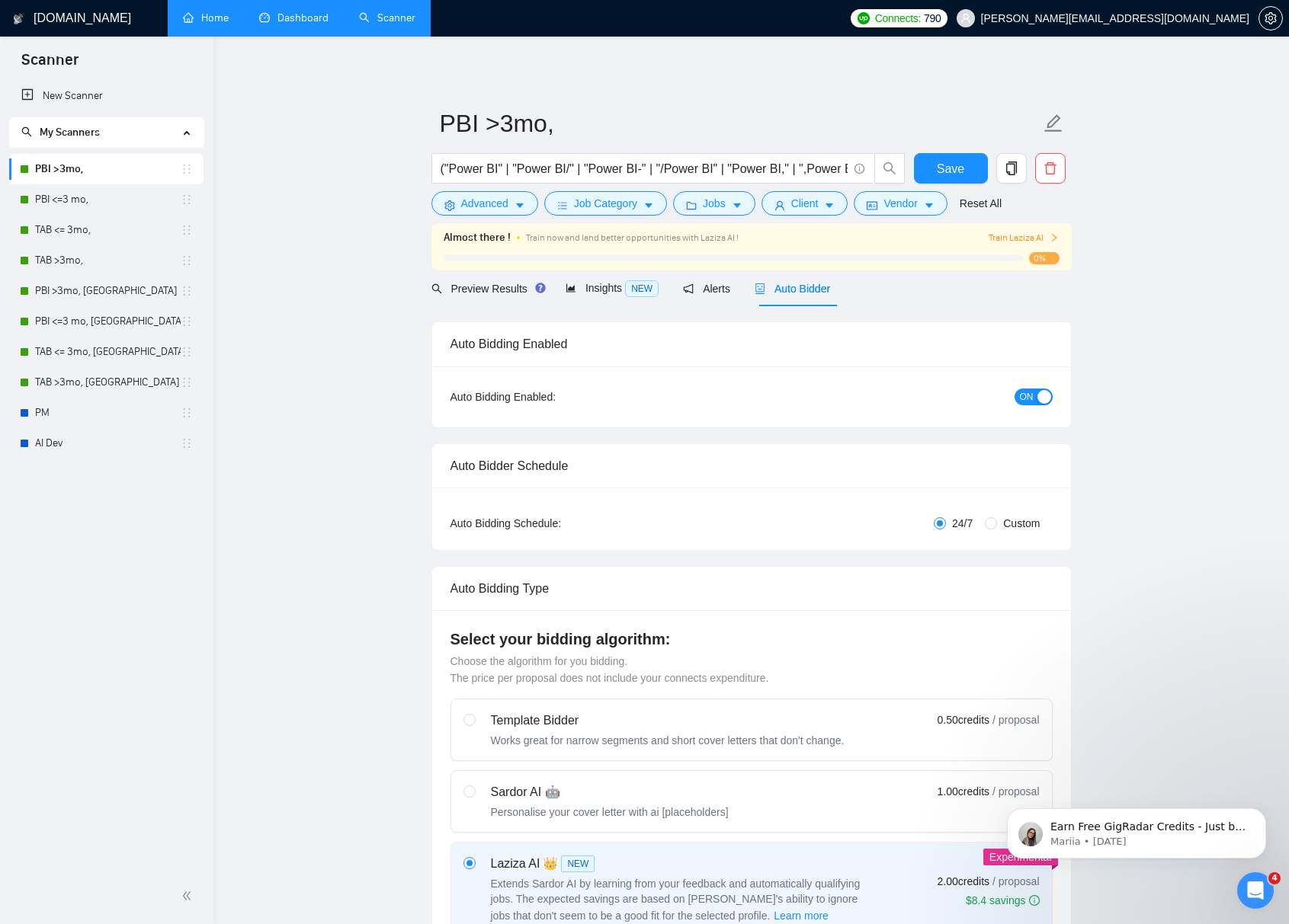
click at [1038, 396] on div "button" at bounding box center [1044, 397] width 14 height 14
click at [964, 169] on span "Save" at bounding box center [950, 168] width 27 height 19
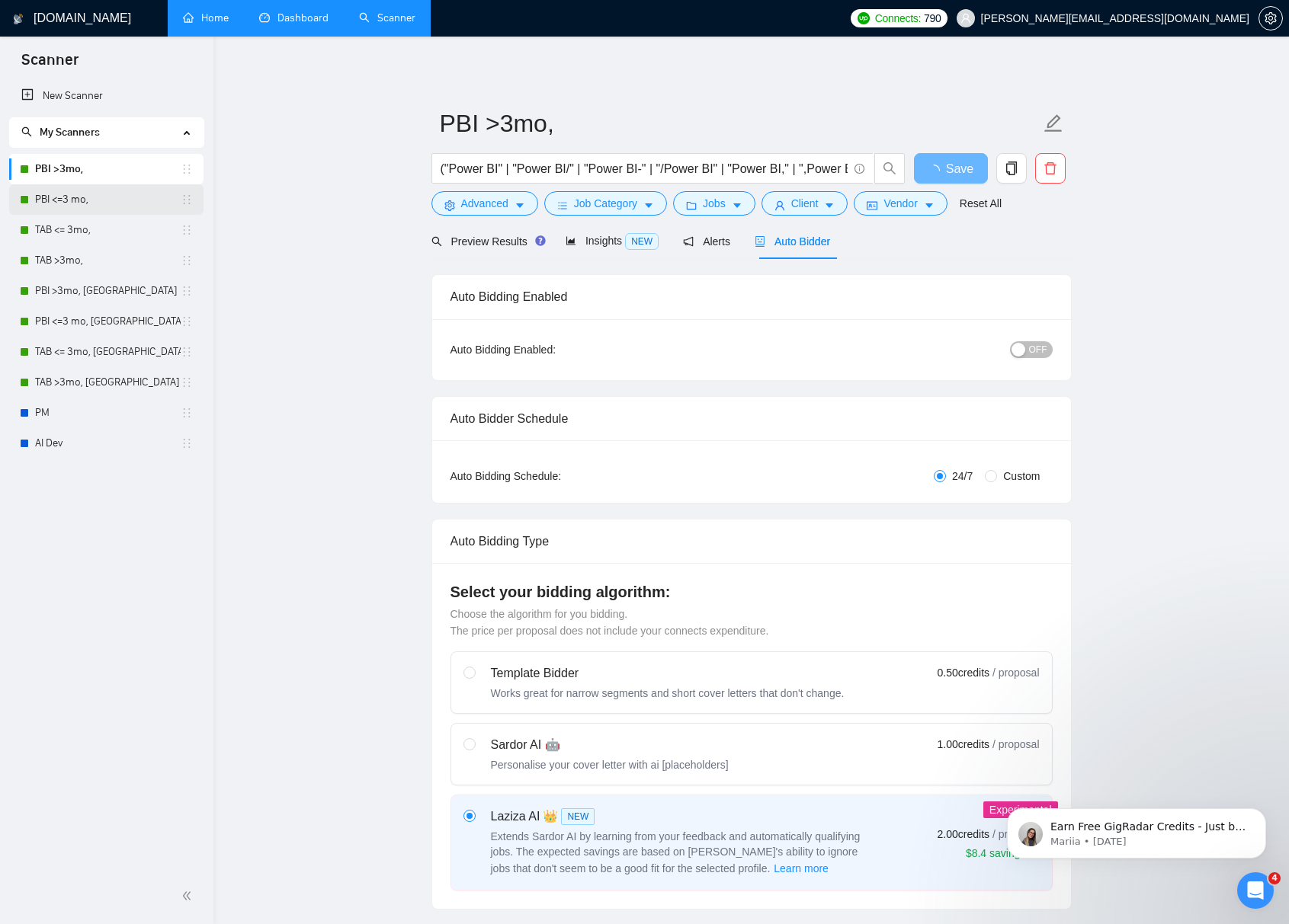
click at [103, 194] on link "PBI <=3 mo," at bounding box center [107, 200] width 145 height 31
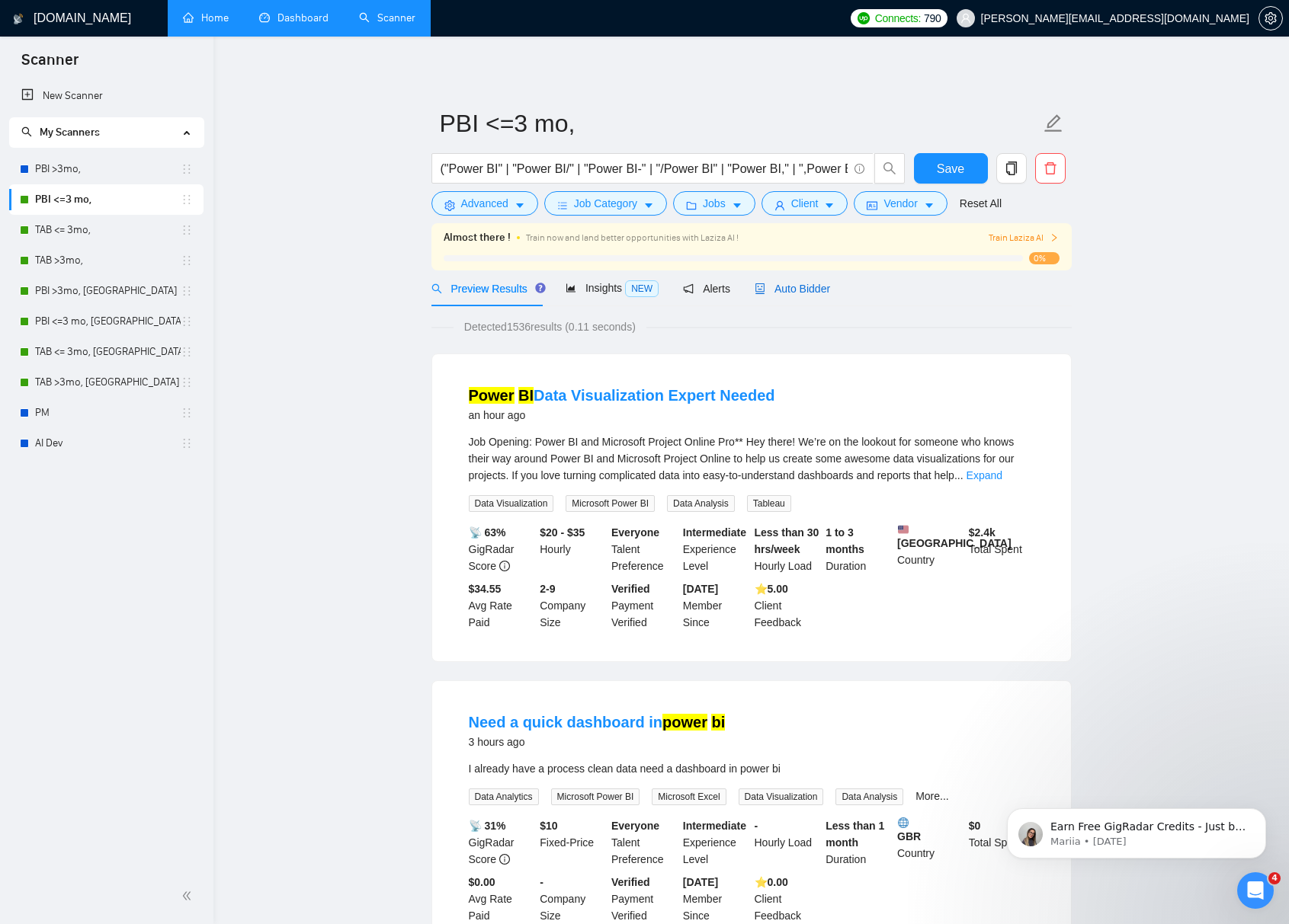
click at [776, 284] on span "Auto Bidder" at bounding box center [792, 289] width 76 height 12
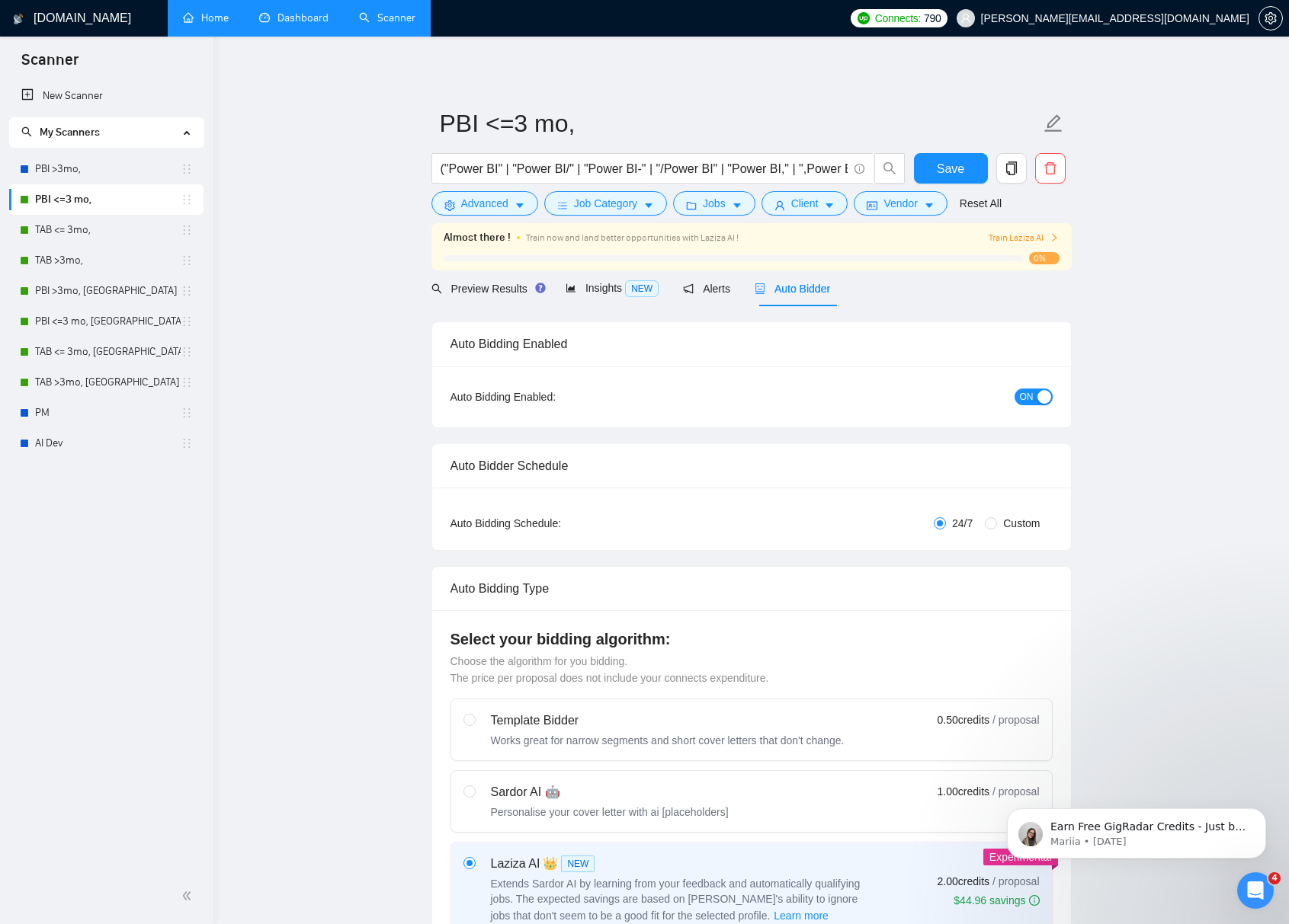
checkbox input "true"
click at [1020, 399] on span "ON" at bounding box center [1026, 397] width 14 height 17
click at [948, 167] on span "Save" at bounding box center [950, 168] width 27 height 19
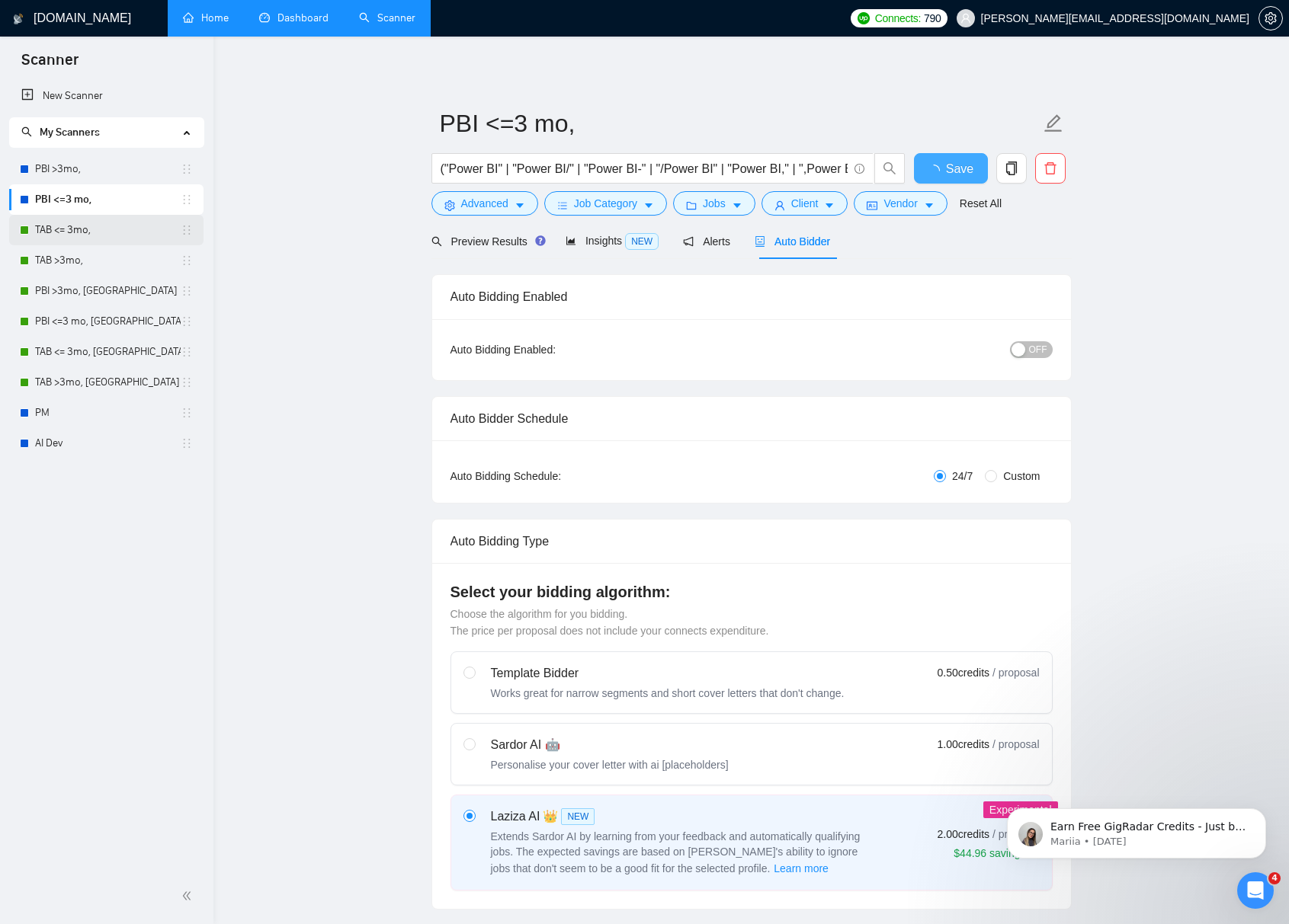
checkbox input "true"
click at [109, 232] on link "TAB <= 3mo," at bounding box center [107, 230] width 145 height 31
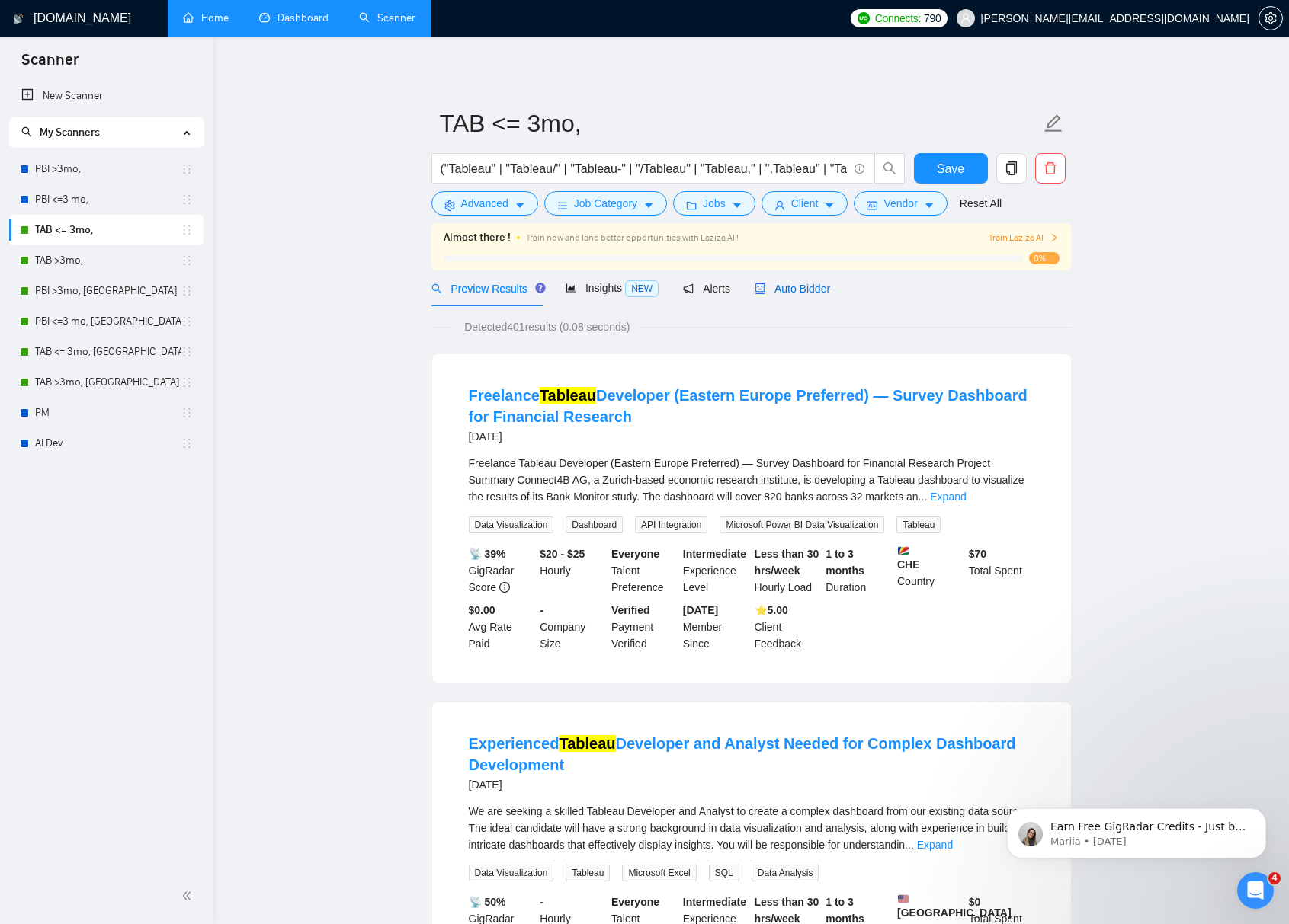
click at [793, 288] on span "Auto Bidder" at bounding box center [792, 289] width 76 height 12
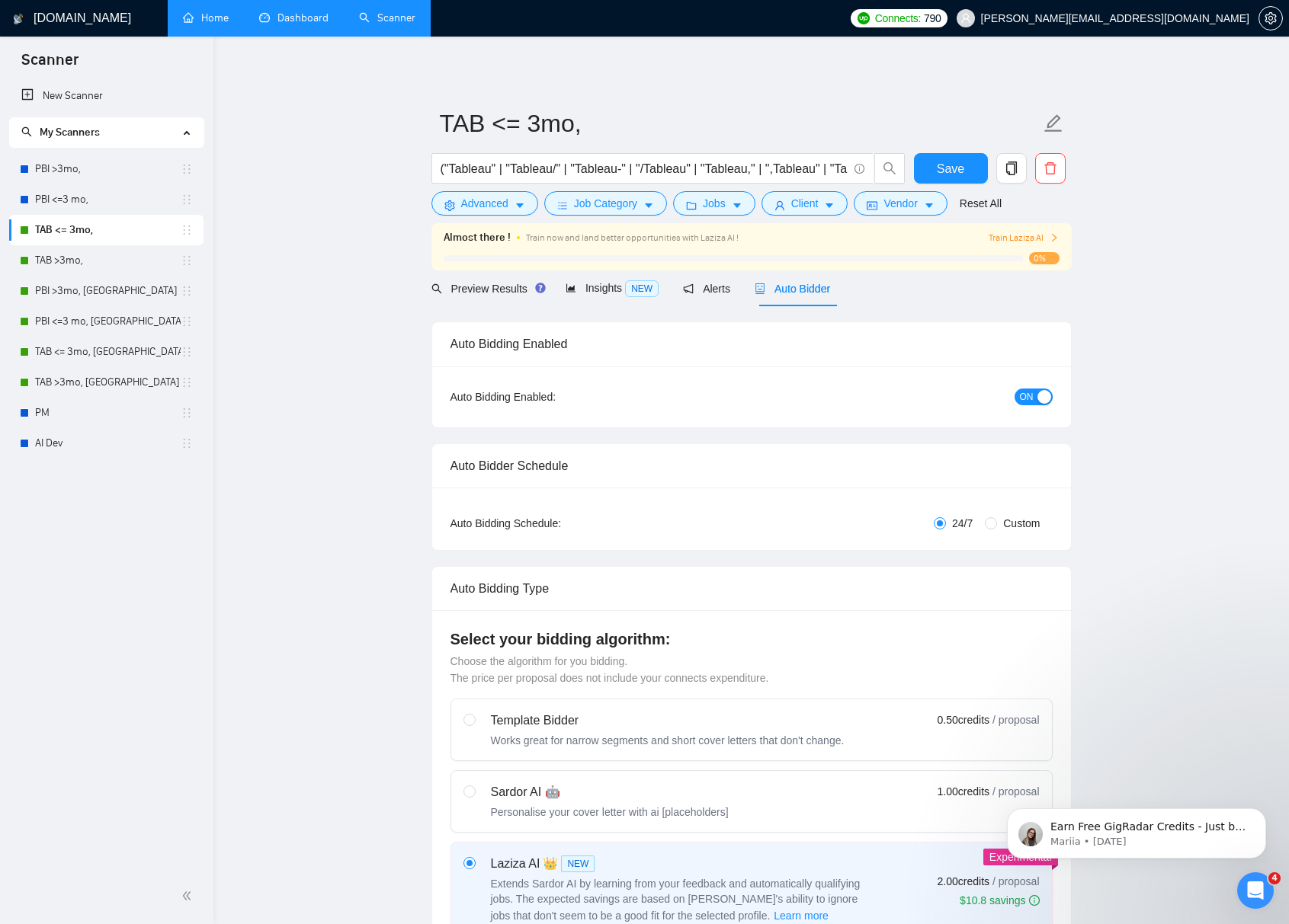
checkbox input "true"
click at [1043, 397] on div "button" at bounding box center [1044, 397] width 14 height 14
drag, startPoint x: 947, startPoint y: 169, endPoint x: 534, endPoint y: 262, distance: 423.3
click at [947, 169] on span "Save" at bounding box center [950, 168] width 27 height 19
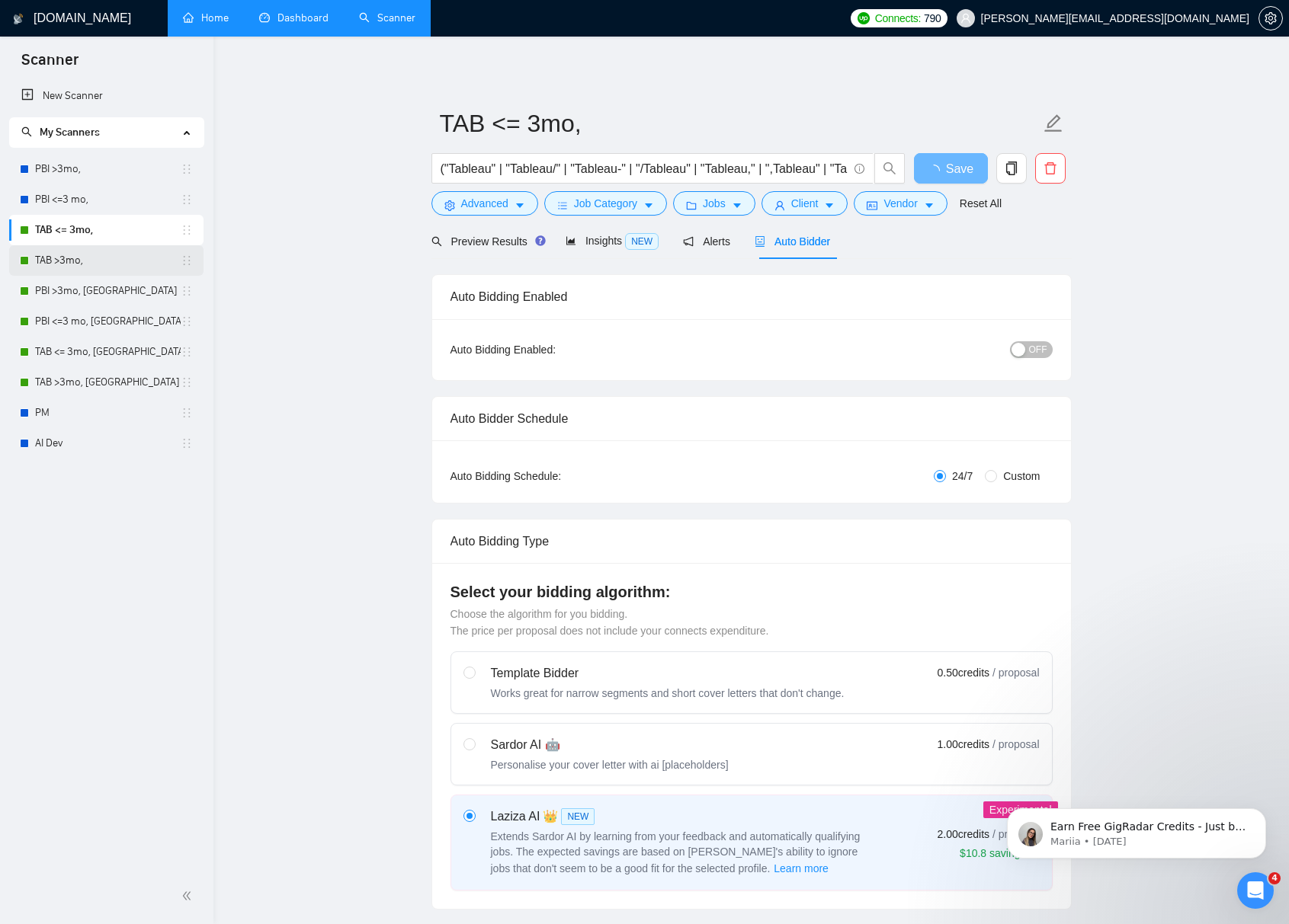
click at [106, 262] on link "TAB >3mo," at bounding box center [107, 261] width 145 height 31
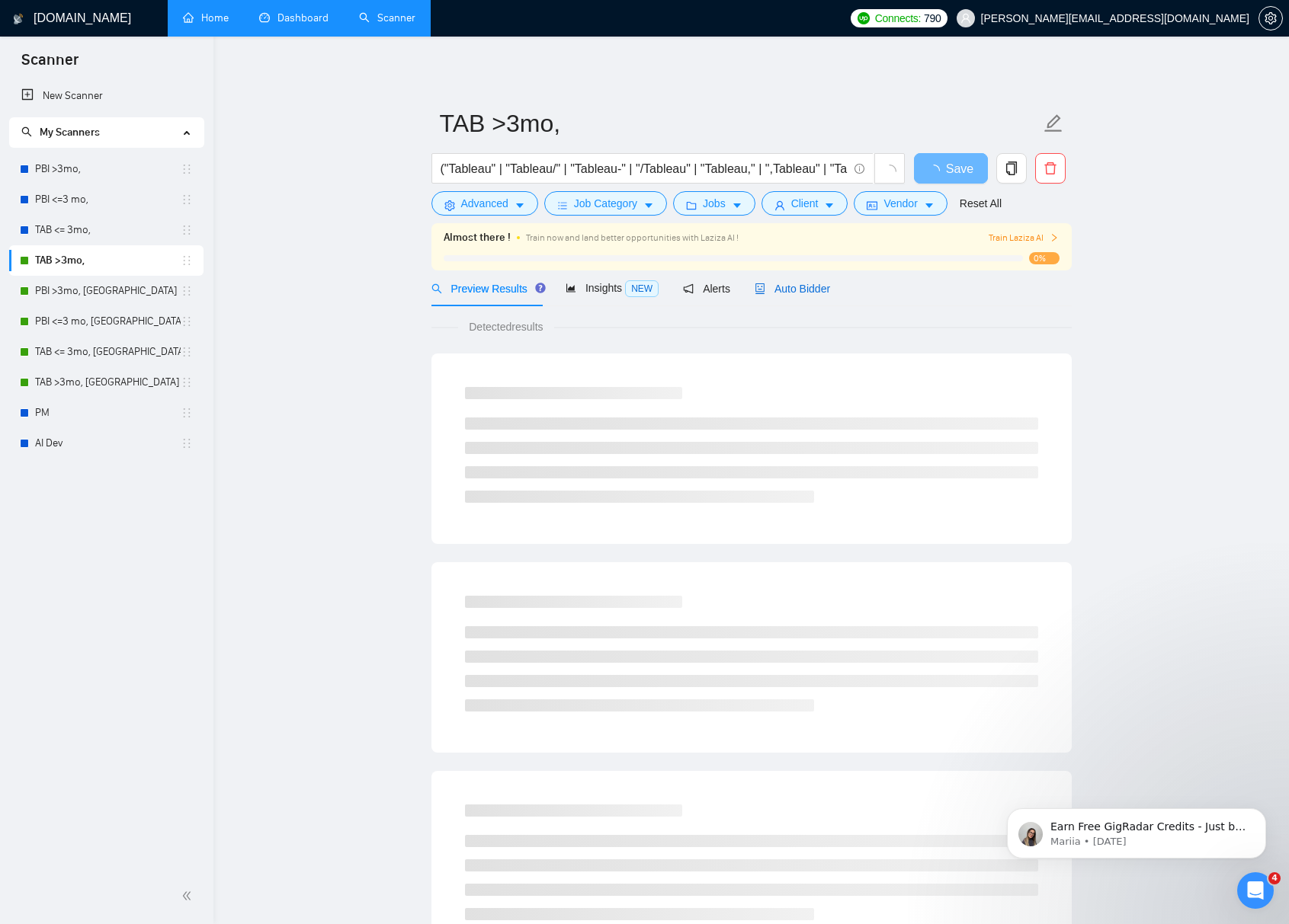
click at [819, 292] on span "Auto Bidder" at bounding box center [792, 289] width 76 height 12
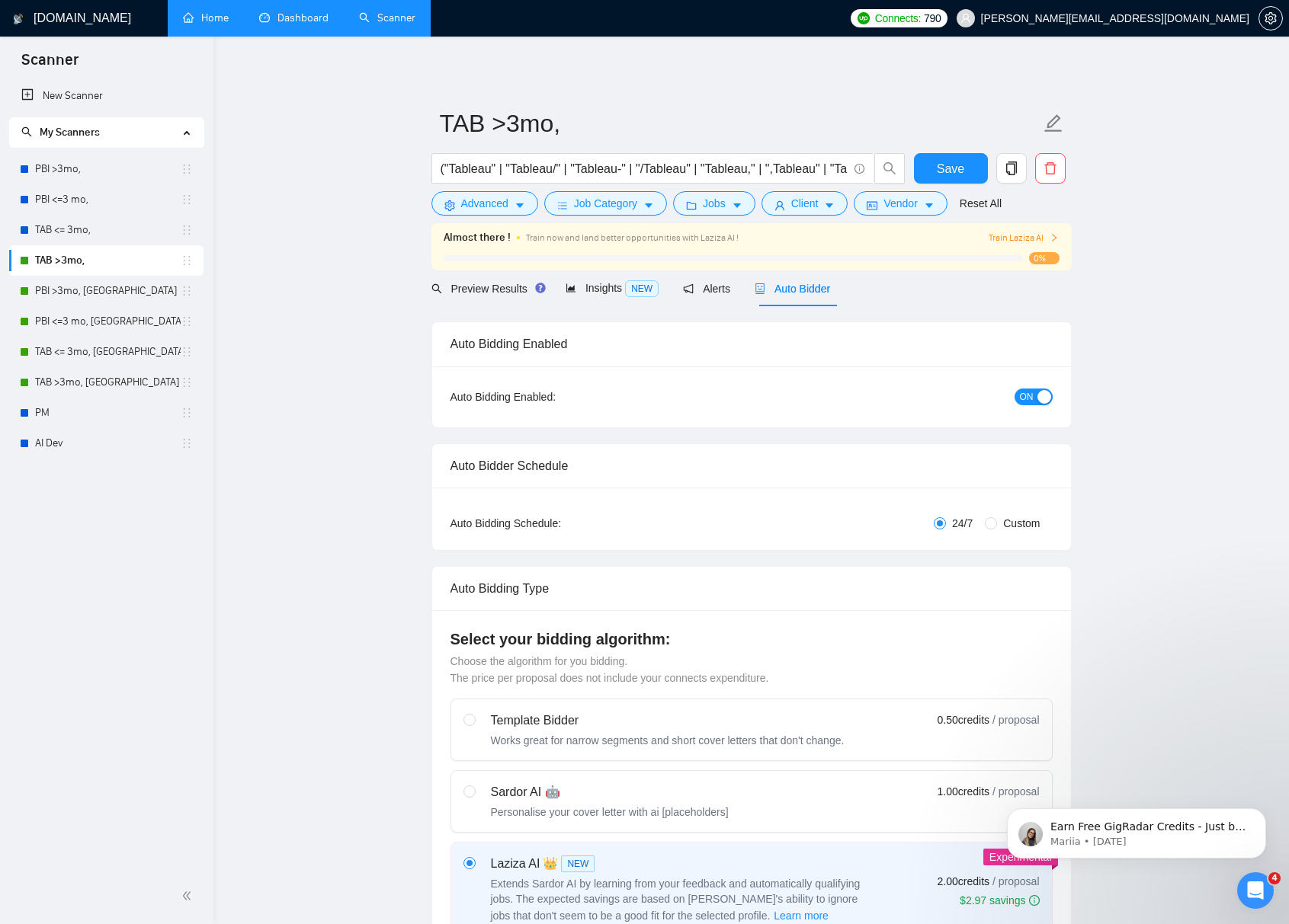
click at [1038, 402] on div "button" at bounding box center [1044, 397] width 14 height 14
click at [963, 179] on div "Reset all filters" at bounding box center [987, 174] width 82 height 25
click at [945, 169] on span "Save" at bounding box center [950, 168] width 27 height 19
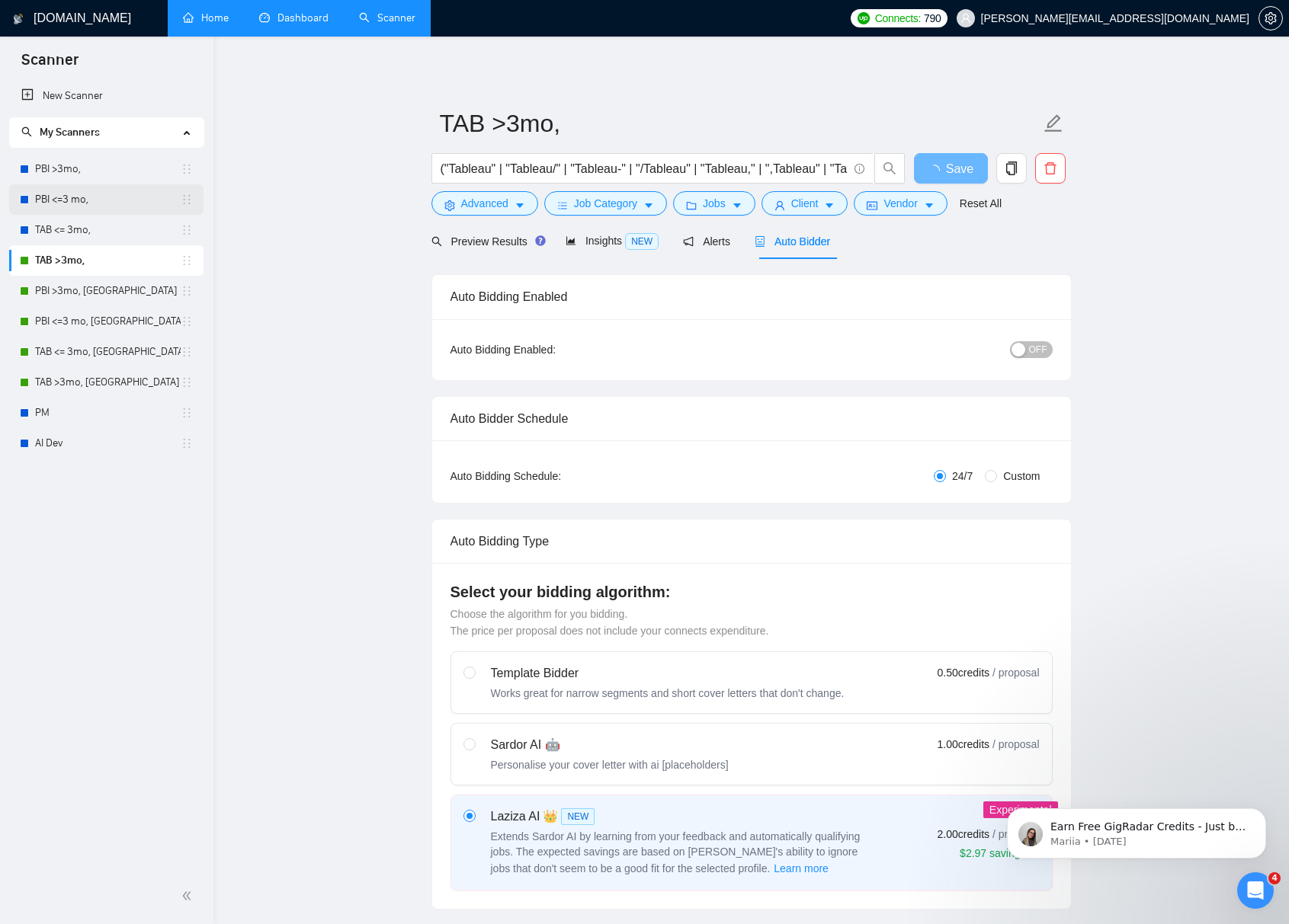
click at [93, 189] on link "PBI <=3 mo," at bounding box center [107, 200] width 145 height 31
